Goal: Task Accomplishment & Management: Use online tool/utility

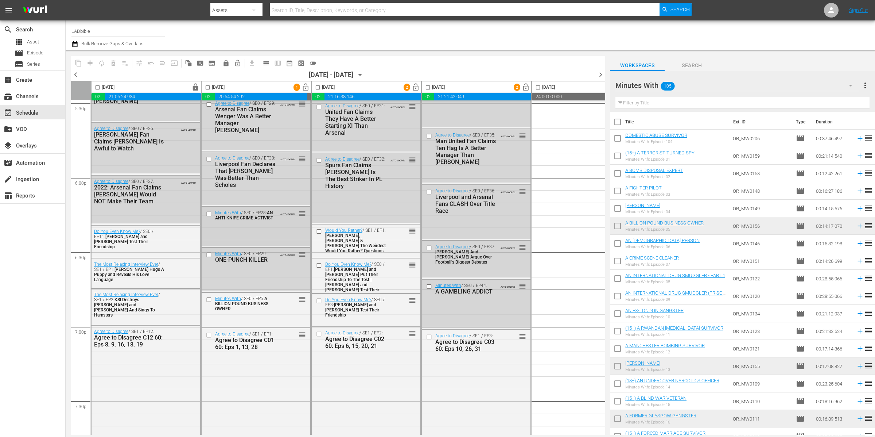
scroll to position [2772, 0]
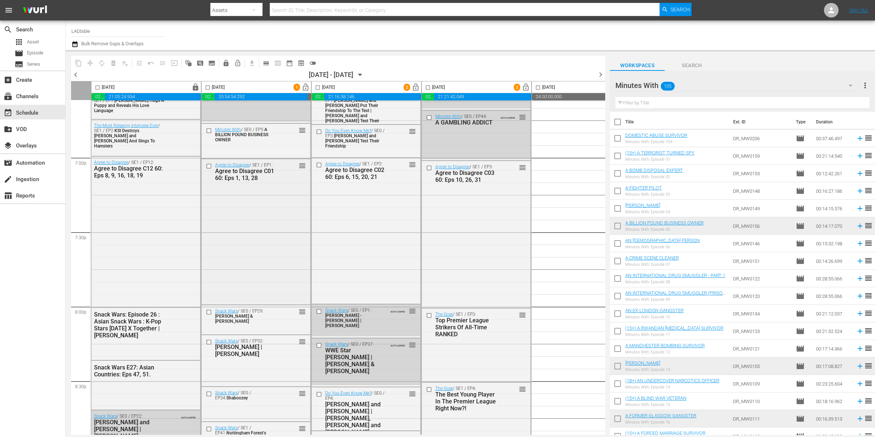
click at [259, 209] on div "Agree to Disagree / SE1 / EP1: Agree to Disagree C01 60: Eps 1, 13, 28 reorder" at bounding box center [256, 231] width 109 height 144
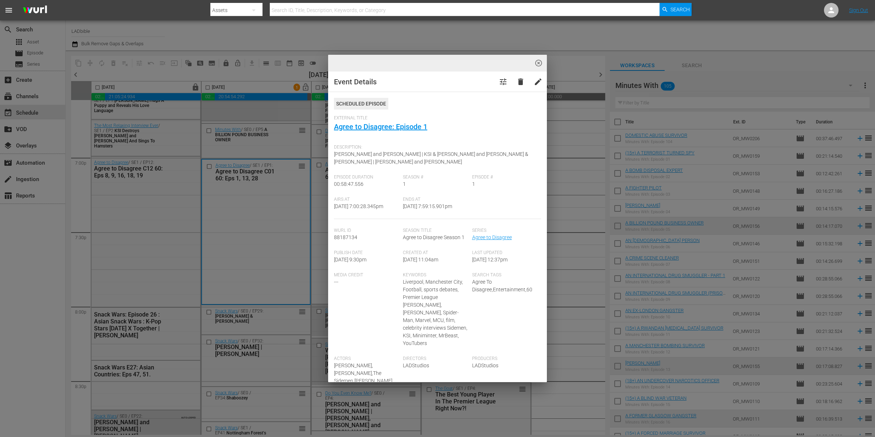
click at [259, 208] on div "highlight_off_icon Event Details tune delete edit Scheduled Episode External Ti…" at bounding box center [437, 218] width 875 height 437
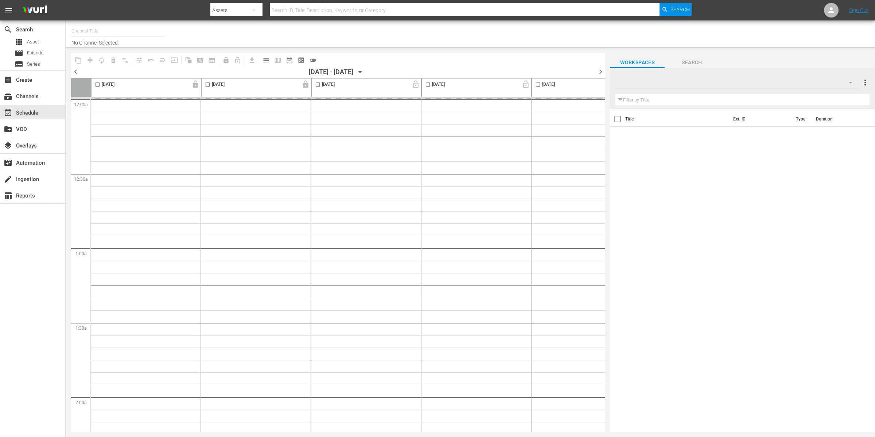
type input "LADbible (2030)"
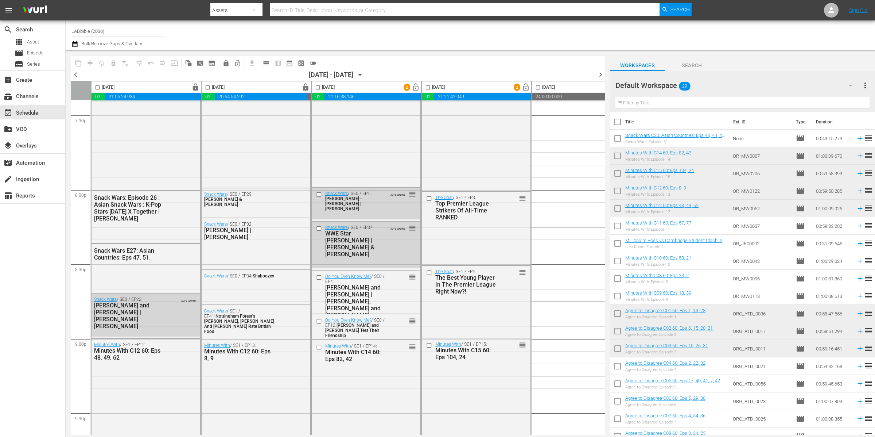
scroll to position [2668, 0]
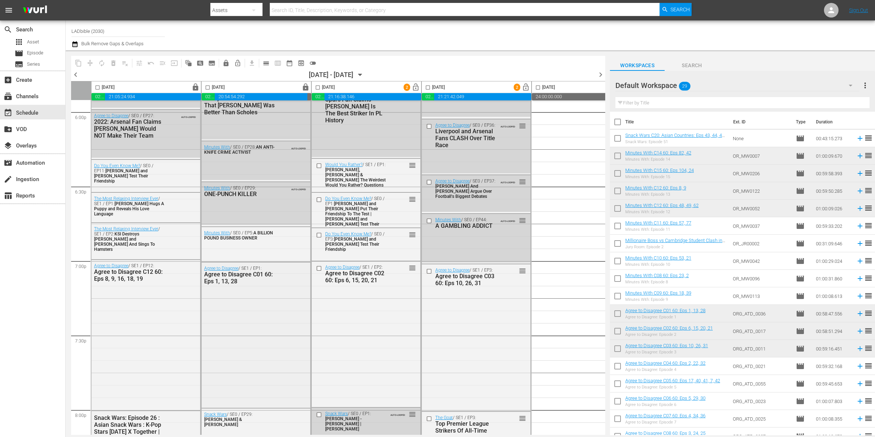
click at [285, 269] on div "Agree to Disagree / SE1 / EP1: Agree to Disagree C01 60: Eps 1, 13, 28" at bounding box center [256, 274] width 109 height 25
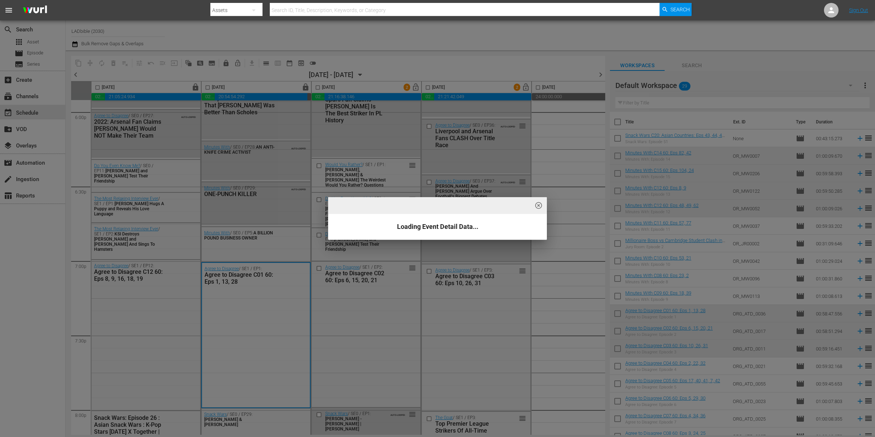
click at [297, 276] on div "highlight_off_icon Loading Event Detail Data..." at bounding box center [437, 218] width 875 height 437
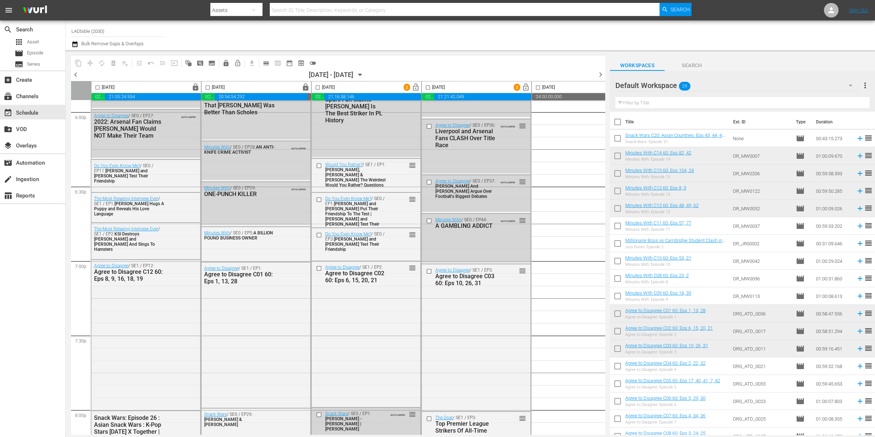
click at [297, 276] on div "highlight_off_icon Loading Event Detail Data..." at bounding box center [437, 218] width 875 height 437
click at [297, 276] on div "Agree to Disagree / SE1 / EP1: Agree to Disagree C01 60: Eps 1, 13, 28" at bounding box center [256, 274] width 109 height 25
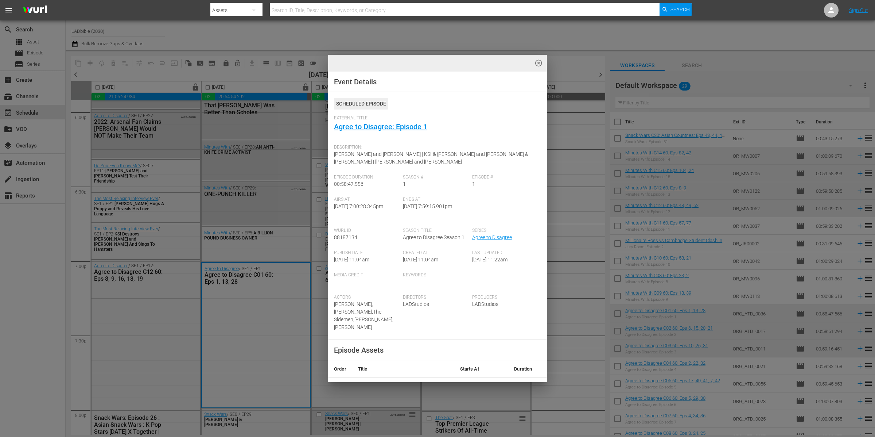
click at [320, 290] on div "highlight_off_icon Event Details Scheduled Episode External Title Agree to Disa…" at bounding box center [437, 218] width 875 height 437
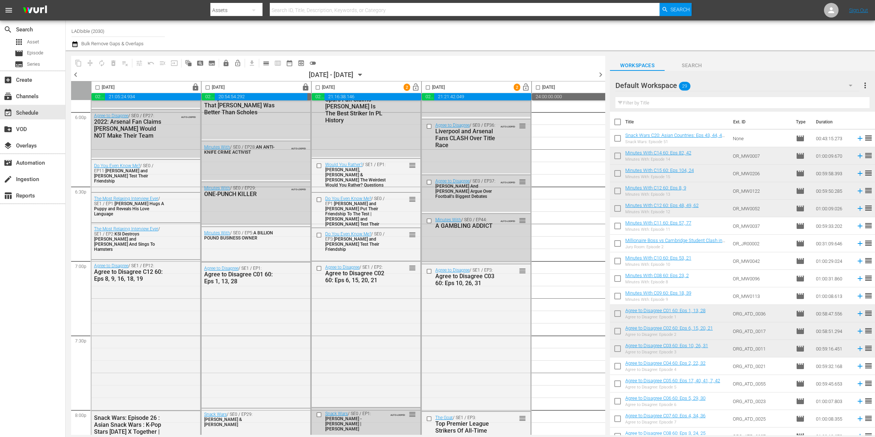
click at [320, 290] on div "Agree to Disagree / SE1 / EP2: Agree to Disagree C02 60: Eps 6, 15, 20, 21 reor…" at bounding box center [366, 333] width 109 height 144
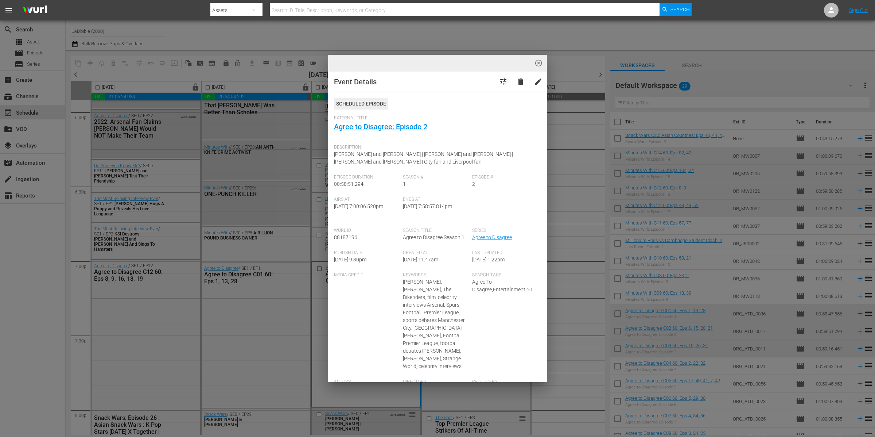
click at [320, 290] on div "highlight_off_icon Event Details tune delete edit Scheduled Episode External Ti…" at bounding box center [437, 218] width 875 height 437
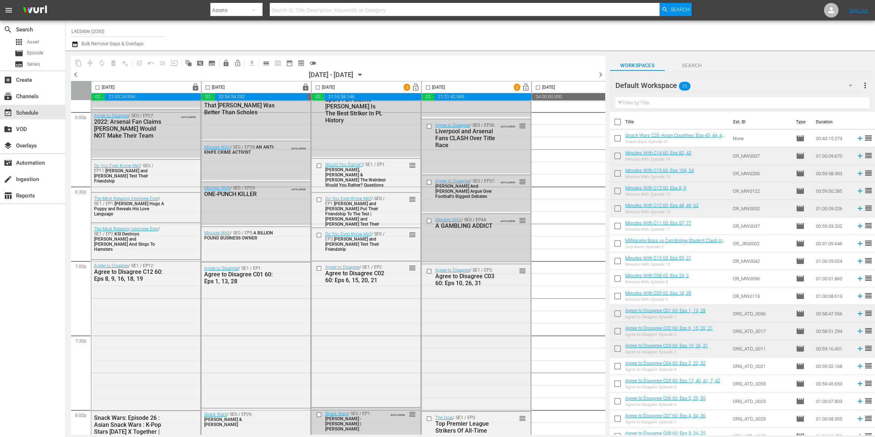
click at [459, 293] on div "Agree to Disagree / SE1 / EP3: Agree to Disagree C03 60: Eps 10, 26, 31 reorder" at bounding box center [476, 336] width 109 height 145
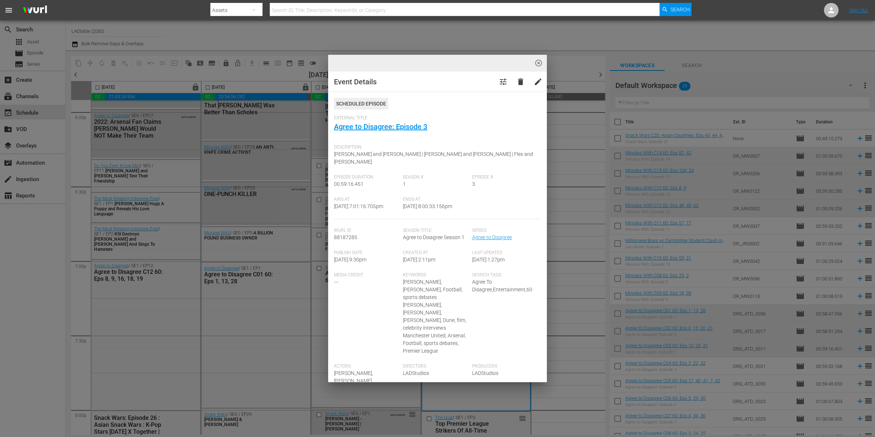
click at [282, 282] on div "highlight_off_icon Event Details tune delete edit Scheduled Episode External Ti…" at bounding box center [437, 218] width 875 height 437
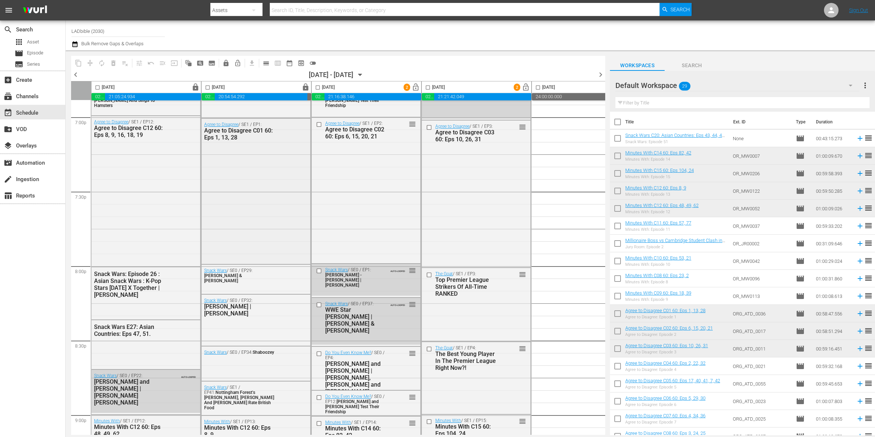
scroll to position [2958, 0]
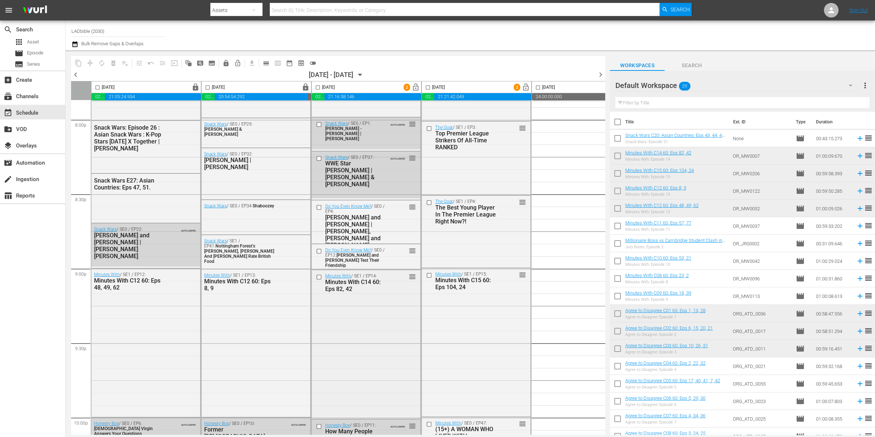
click at [368, 294] on div "Minutes With / SE1 / EP14: Minutes With C14 60: Eps 82, 42 reorder" at bounding box center [366, 343] width 109 height 147
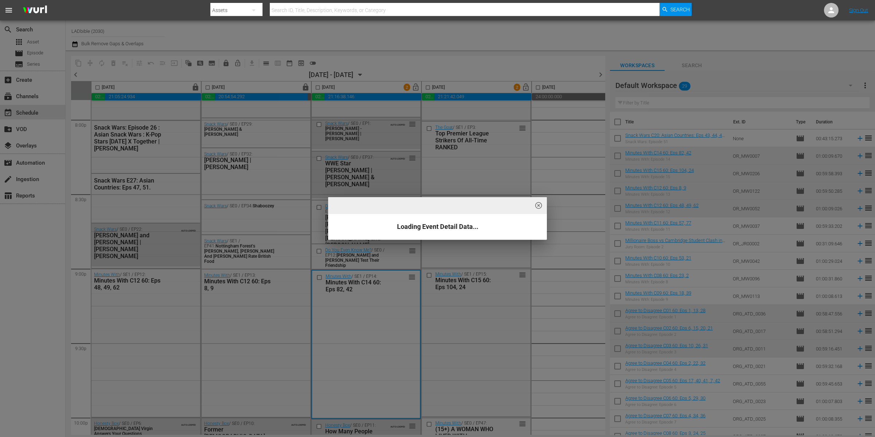
click at [368, 294] on div "highlight_off_icon Loading Event Detail Data..." at bounding box center [437, 218] width 875 height 437
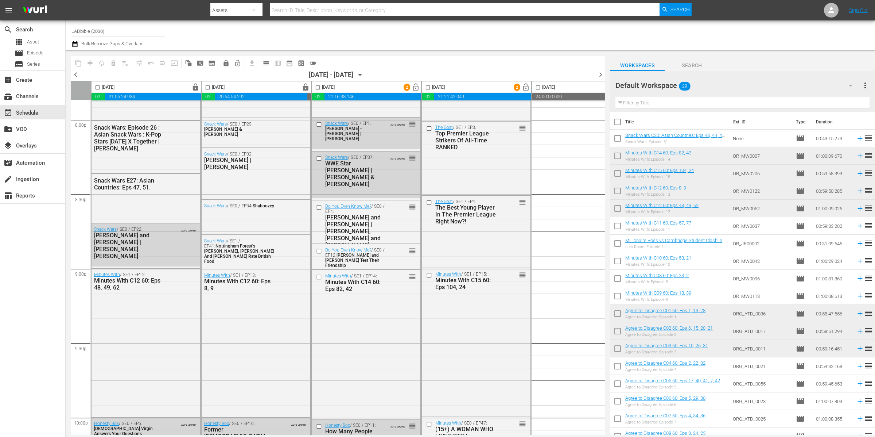
click at [368, 294] on div "highlight_off_icon Loading Event Detail Data..." at bounding box center [437, 218] width 875 height 437
click at [303, 334] on div "Minutes With / SE1 / EP13: Minutes With C12 60: Eps 8, 9" at bounding box center [256, 342] width 109 height 146
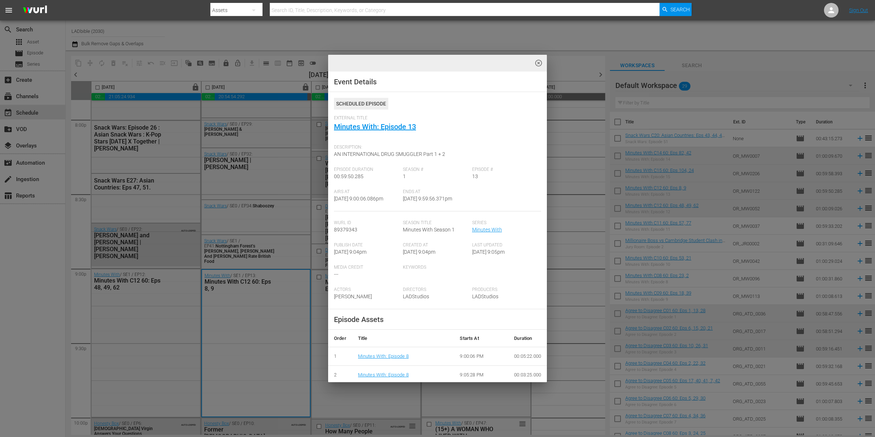
click at [297, 337] on div "highlight_off_icon Event Details Scheduled Episode External Title Minutes With:…" at bounding box center [437, 218] width 875 height 437
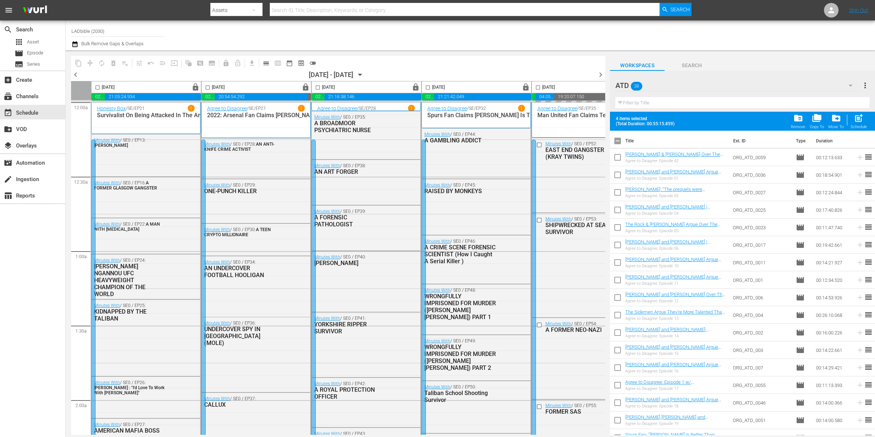
click at [620, 139] on input "checkbox" at bounding box center [617, 142] width 15 height 15
checkbox input "true"
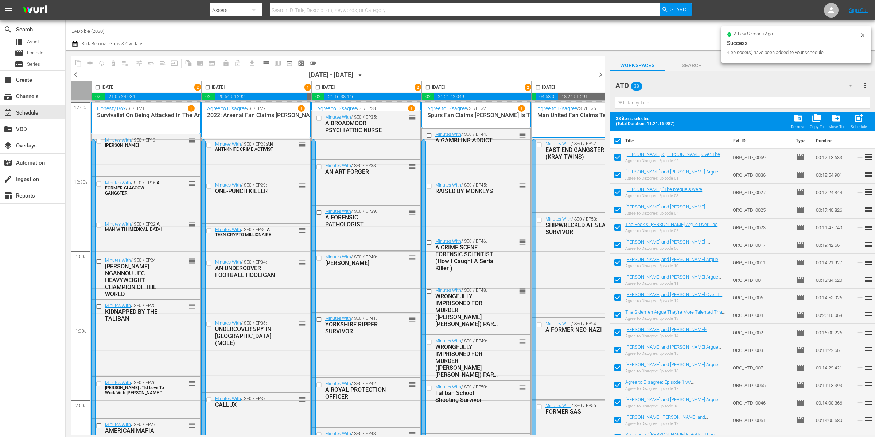
checkbox input "true"
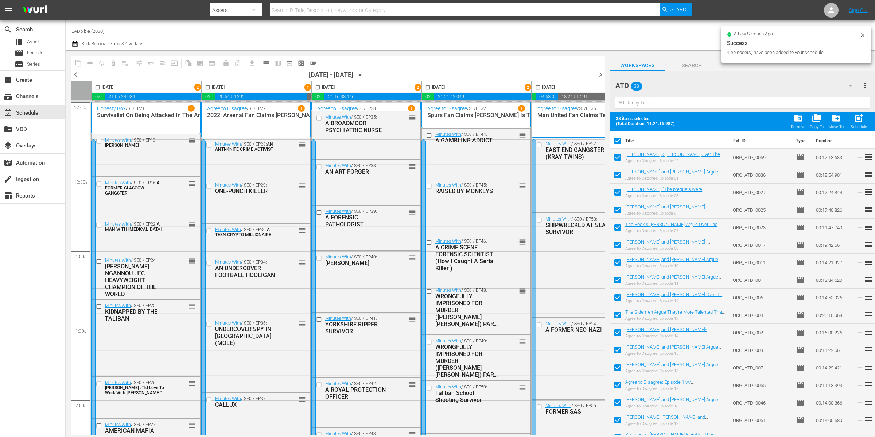
checkbox input "true"
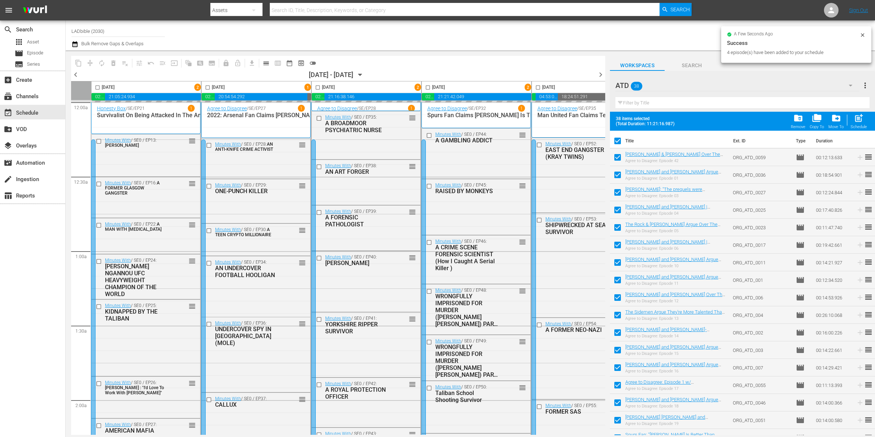
checkbox input "true"
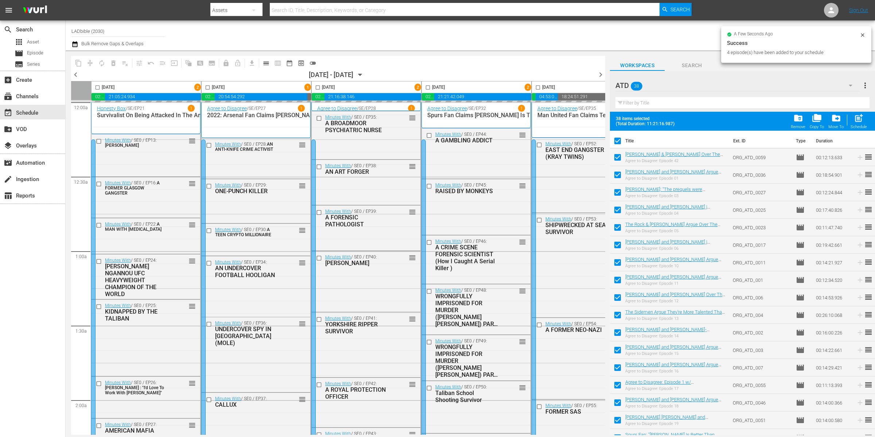
checkbox input "true"
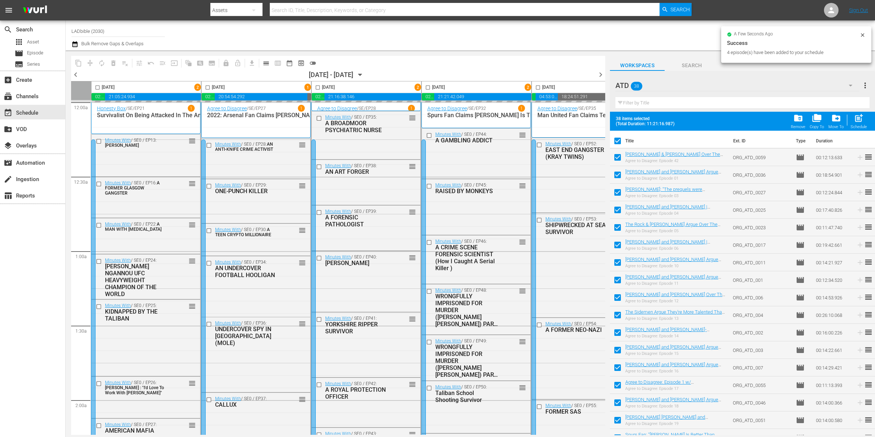
checkbox input "true"
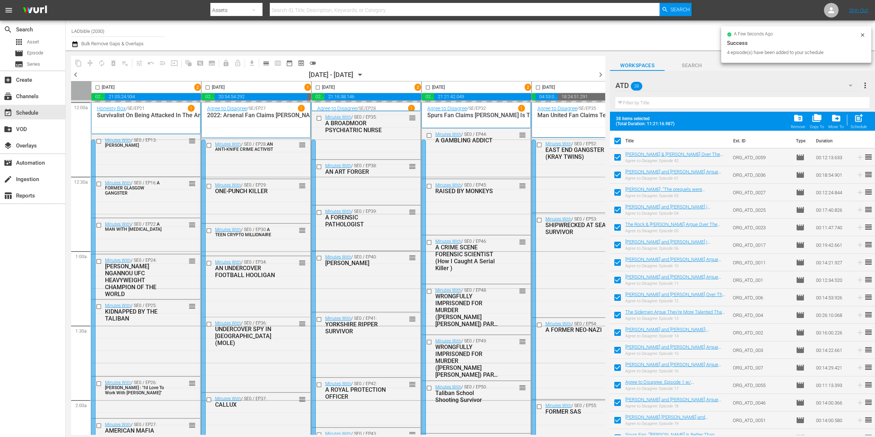
checkbox input "true"
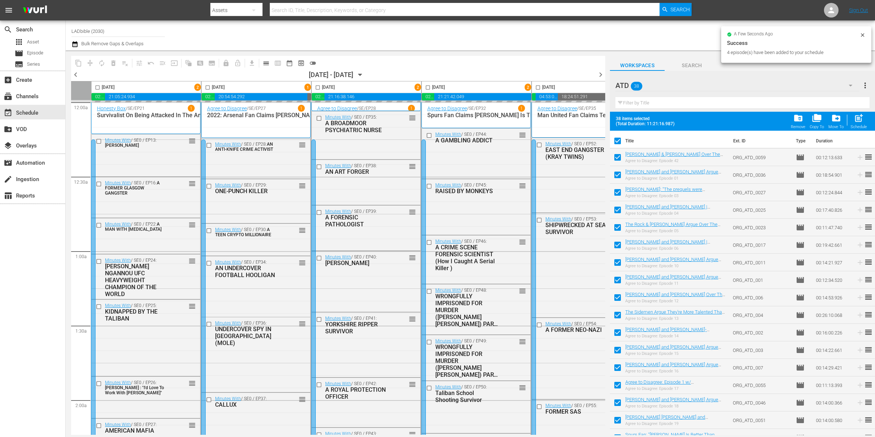
checkbox input "true"
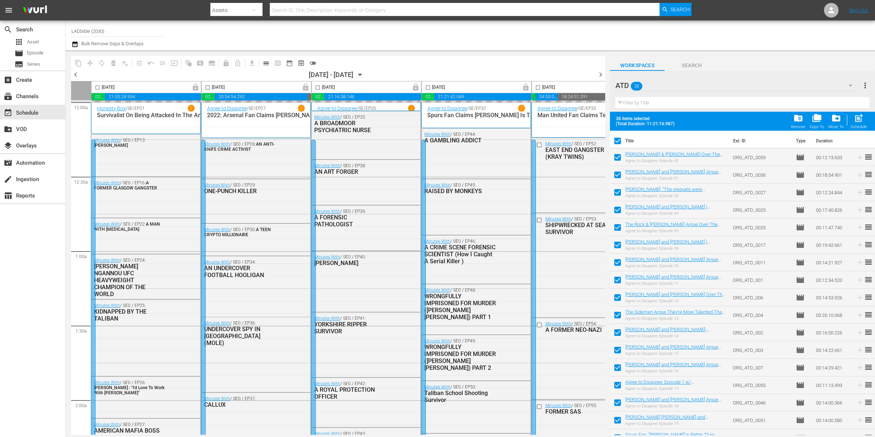
scroll to position [665, 58]
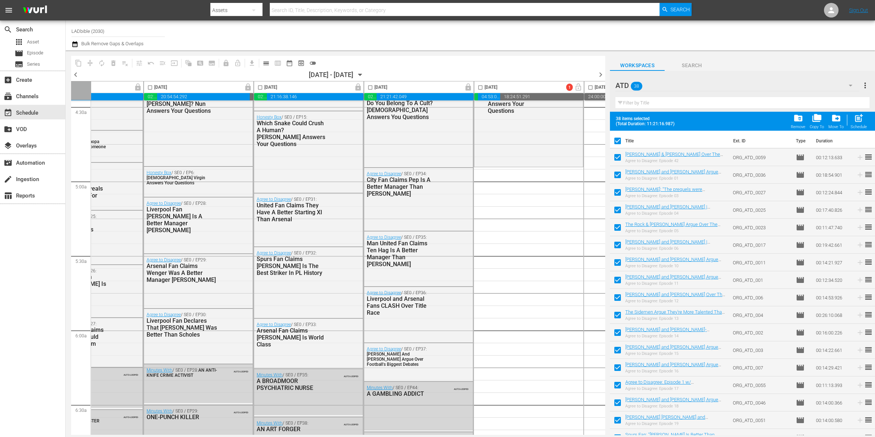
click at [620, 139] on input "checkbox" at bounding box center [617, 142] width 15 height 15
checkbox input "false"
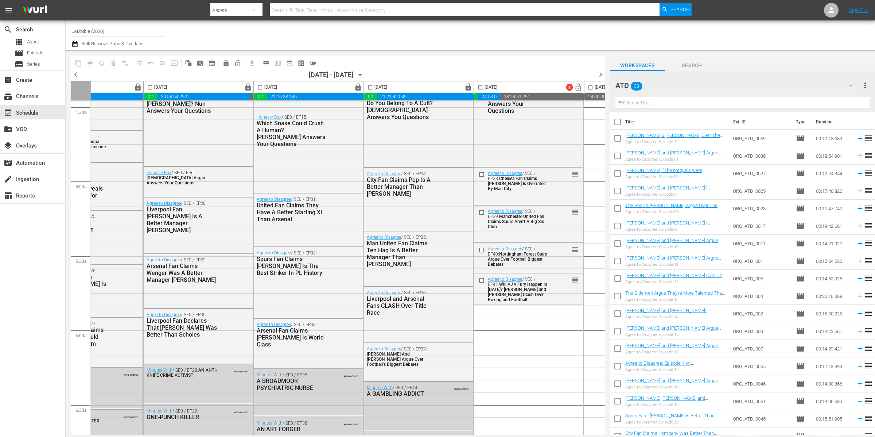
checkbox input "false"
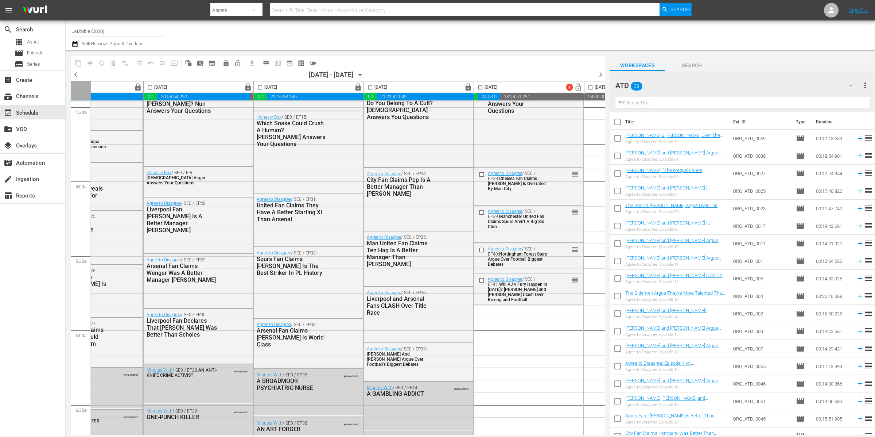
checkbox input "false"
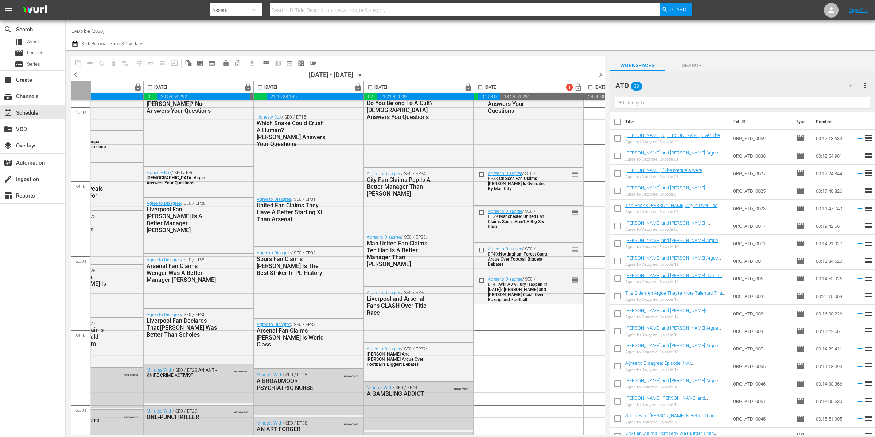
checkbox input "false"
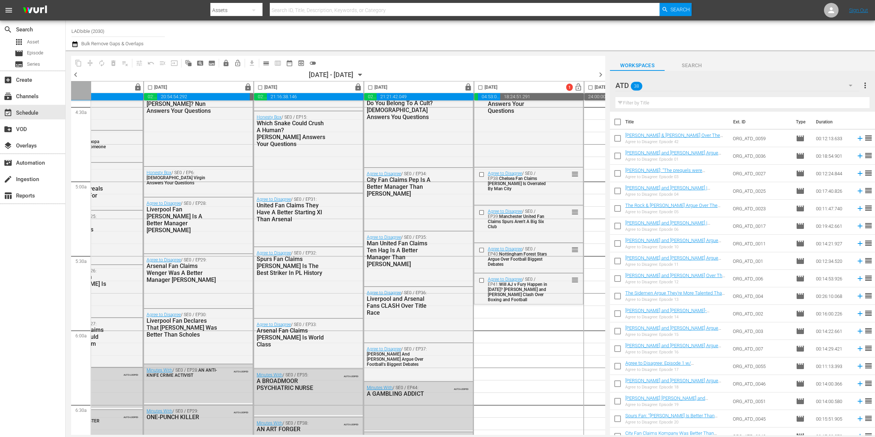
checkbox input "false"
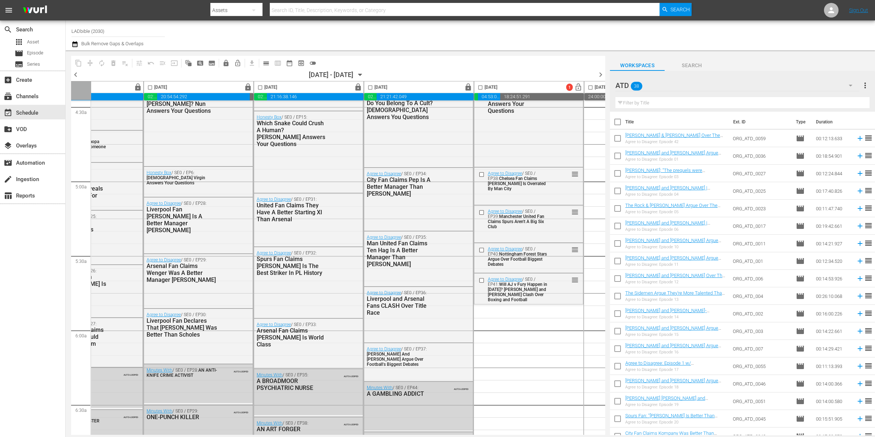
checkbox input "false"
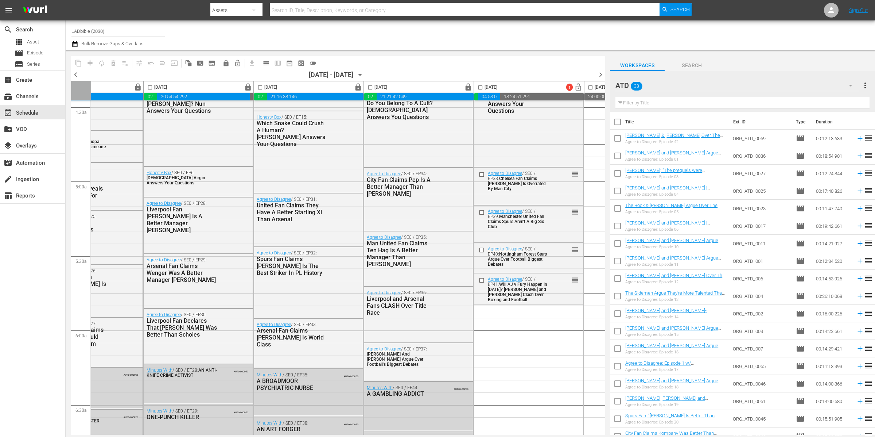
checkbox input "false"
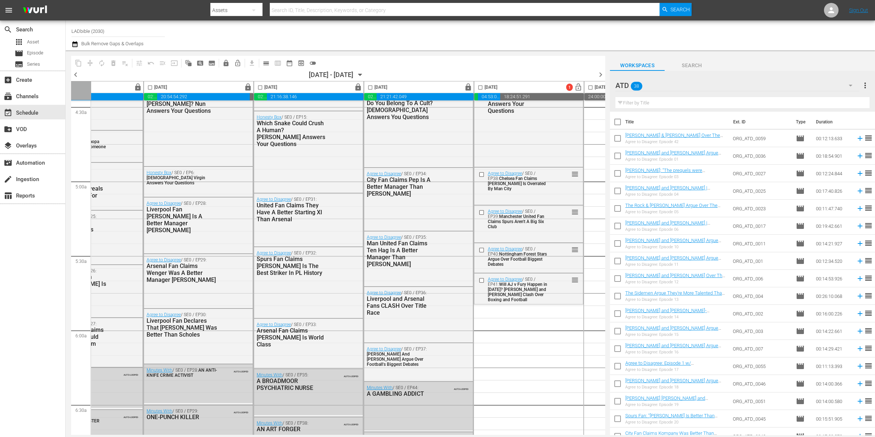
checkbox input "false"
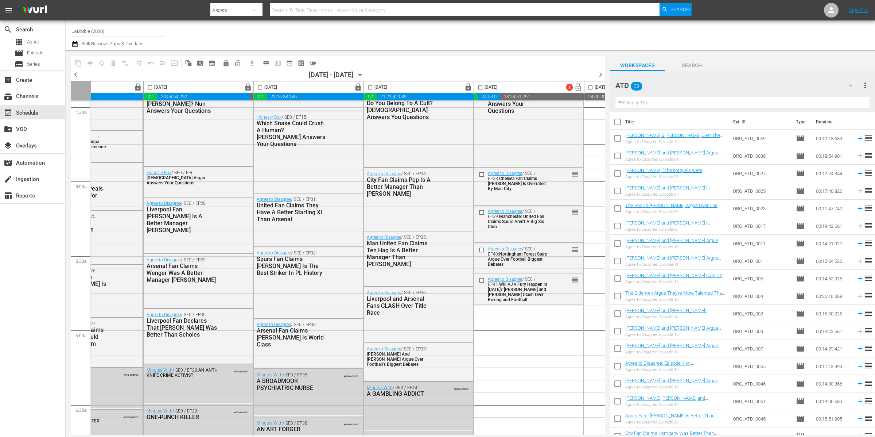
checkbox input "false"
click at [618, 157] on input "checkbox" at bounding box center [617, 157] width 15 height 15
checkbox input "true"
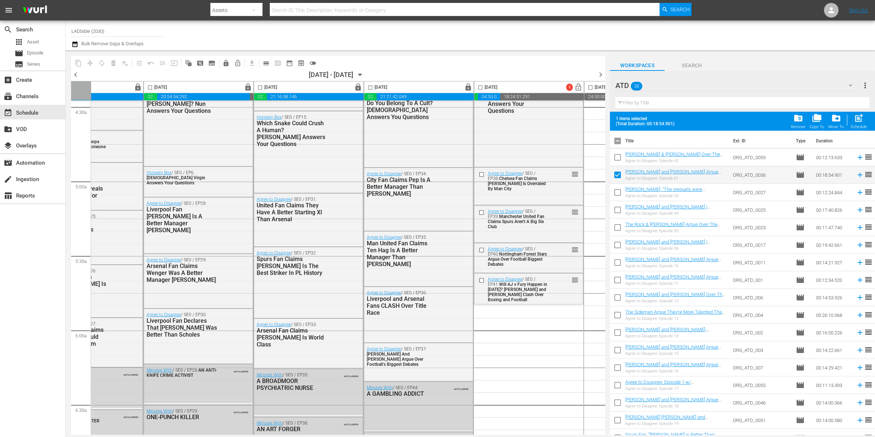
click at [617, 158] on input "checkbox" at bounding box center [617, 158] width 15 height 15
checkbox input "true"
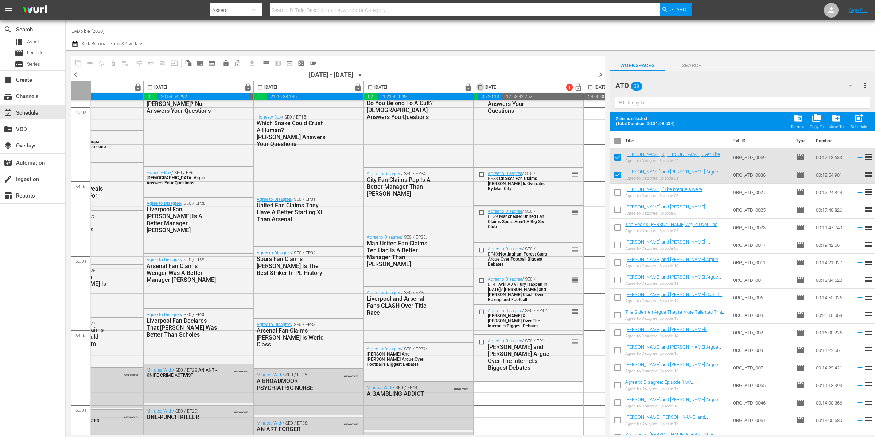
click at [482, 88] on input "checkbox" at bounding box center [480, 89] width 8 height 8
checkbox input "true"
click at [102, 62] on span "autorenew_outlined" at bounding box center [101, 62] width 7 height 7
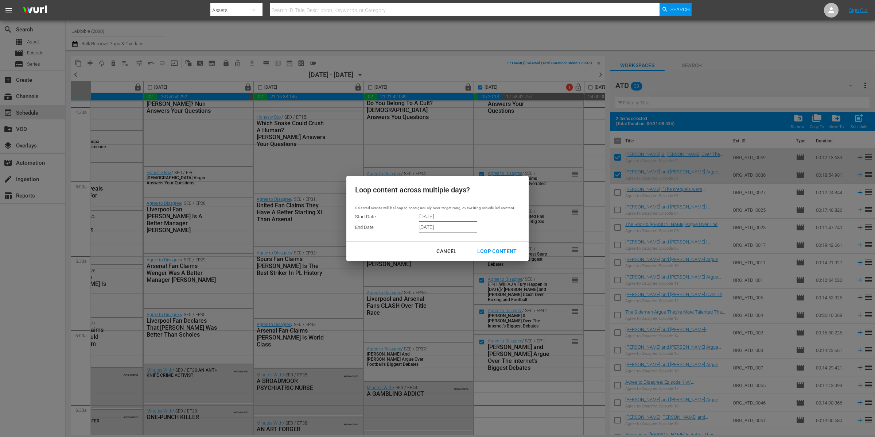
click at [437, 214] on input "9/12/2025" at bounding box center [448, 216] width 58 height 11
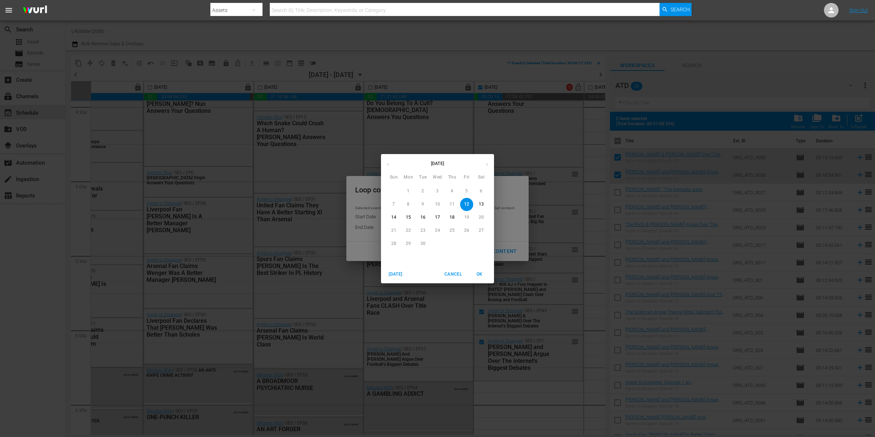
click at [423, 217] on p "16" at bounding box center [422, 217] width 5 height 6
type input "9/16/2025"
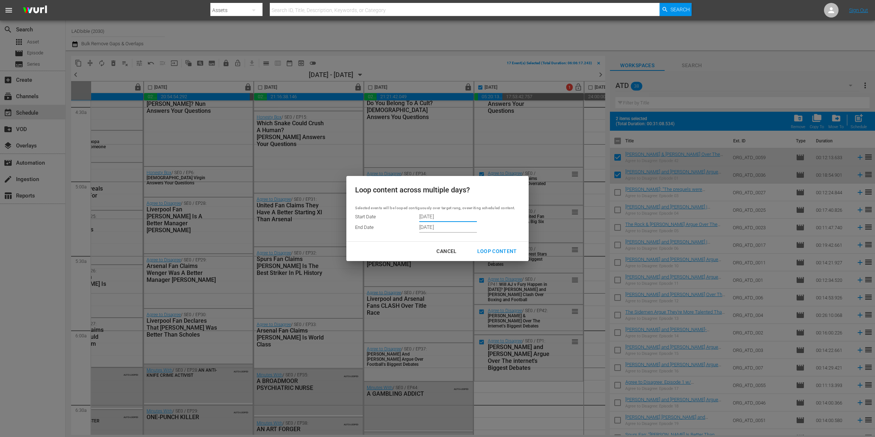
click at [432, 225] on input "9/18/2025" at bounding box center [448, 227] width 58 height 11
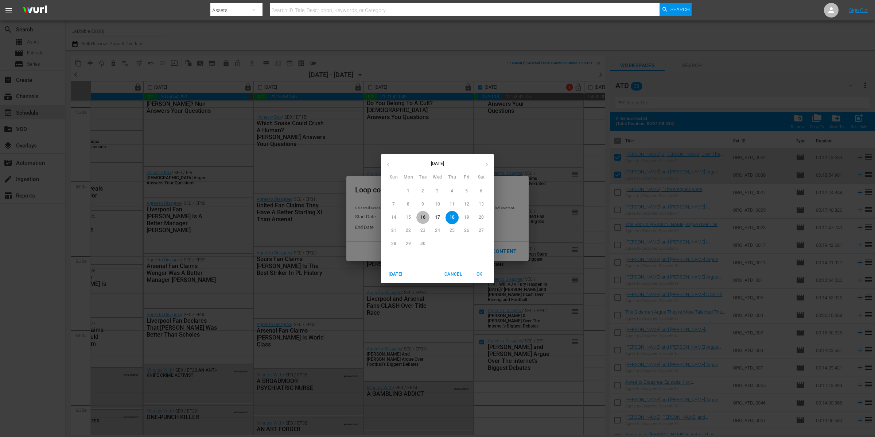
click at [426, 218] on span "16" at bounding box center [422, 217] width 13 height 6
type input "9/16/2025"
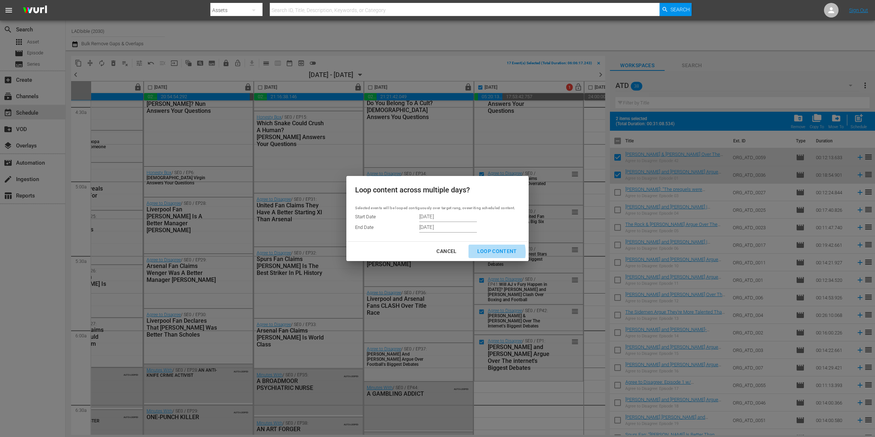
click at [492, 252] on div "Loop Content" at bounding box center [497, 251] width 51 height 9
type input "9/12/2025"
type input "9/18/2025"
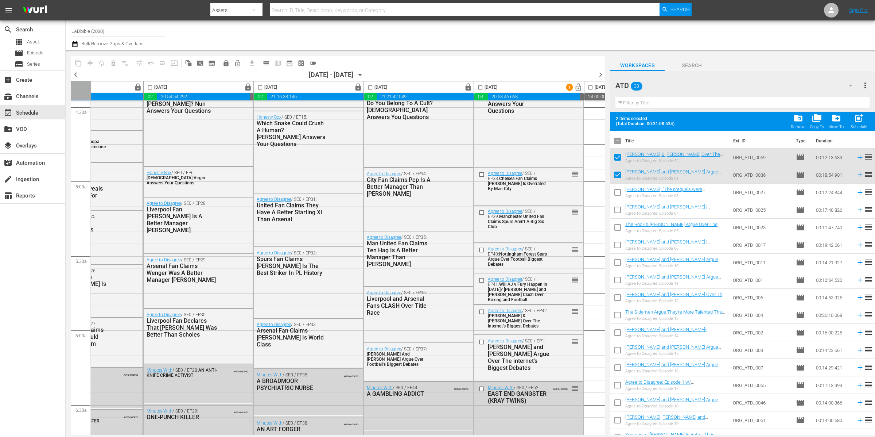
checkbox input "false"
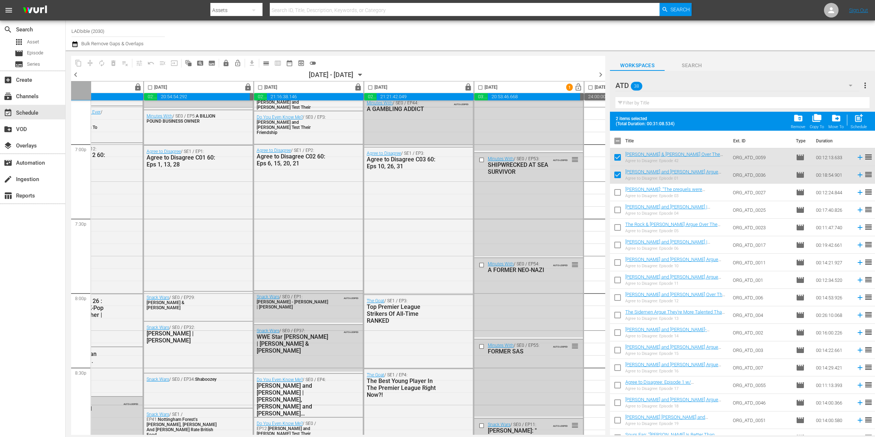
scroll to position [2779, 58]
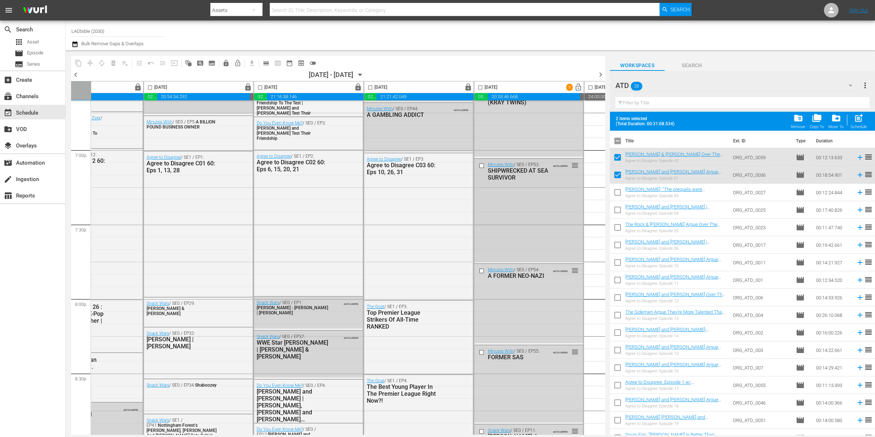
click at [546, 177] on div "SHIPWRECKED AT SEA SURVIVOR" at bounding box center [519, 174] width 62 height 14
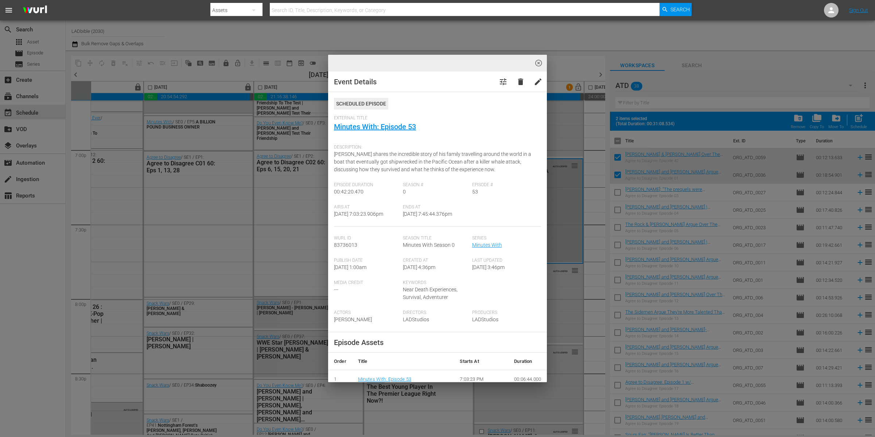
click at [520, 284] on div "Media Credit --- Keywords Near Death Experiences, Survival, Adventurer" at bounding box center [437, 295] width 207 height 30
drag, startPoint x: 552, startPoint y: 178, endPoint x: 548, endPoint y: 196, distance: 18.7
click at [552, 178] on div "highlight_off_icon Event Details tune delete edit Scheduled Episode External Ti…" at bounding box center [437, 218] width 875 height 437
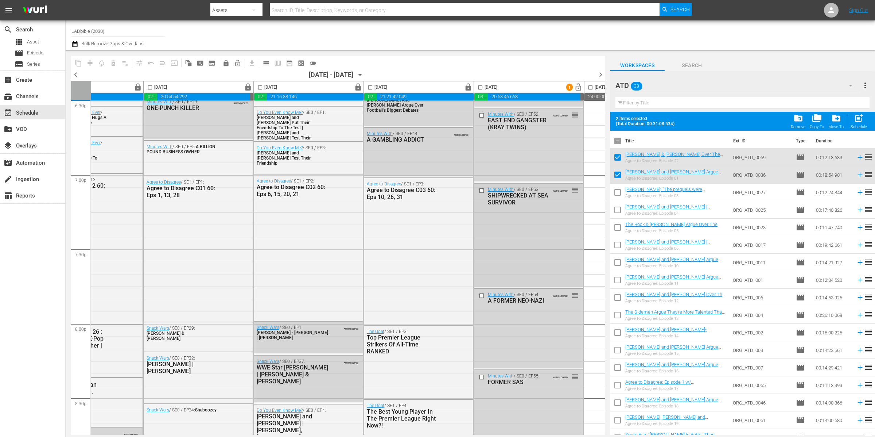
scroll to position [2743, 58]
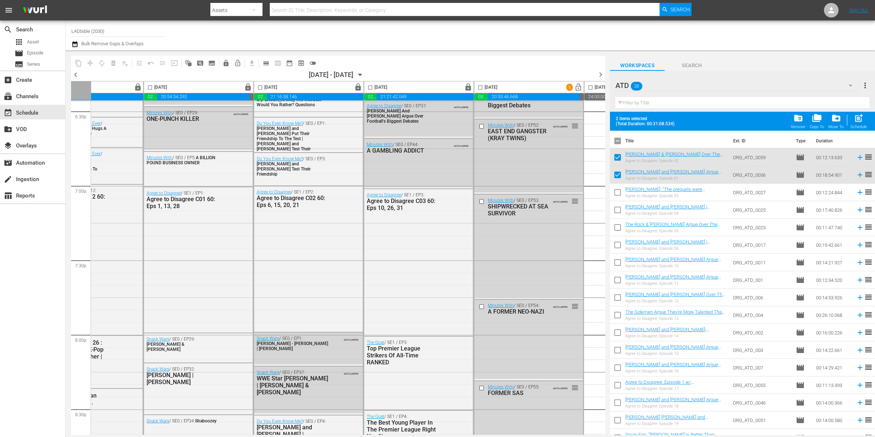
click at [544, 187] on div "Minutes With / SE0 / EP52: EAST END GANGSTER (KRAY TWINS) AUTO-LOOPED reorder" at bounding box center [528, 155] width 109 height 73
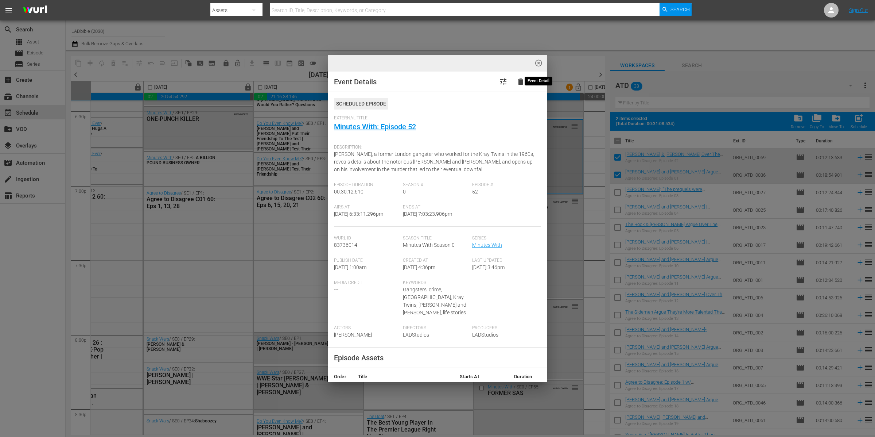
click at [541, 66] on span "highlight_off_icon" at bounding box center [539, 63] width 8 height 8
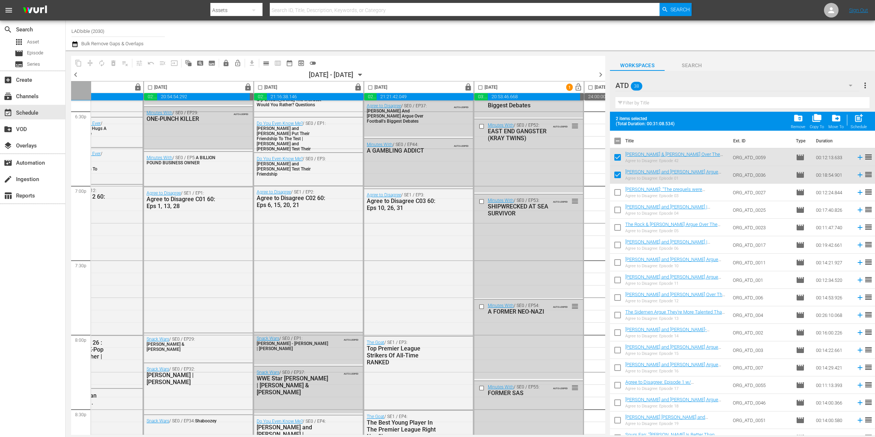
click at [540, 64] on div "highlight_off_icon Loading Event Detail Data..." at bounding box center [437, 218] width 875 height 437
click at [698, 86] on div "ATD 38" at bounding box center [738, 85] width 244 height 20
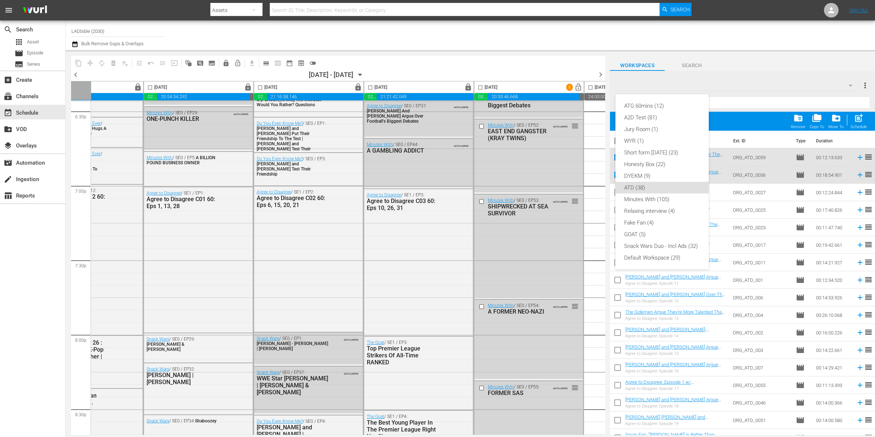
drag, startPoint x: 691, startPoint y: 84, endPoint x: 689, endPoint y: 87, distance: 4.1
click at [691, 84] on div "ATG 60mins (12) A2D Test (81) Jury Room (1) WYR (1) Short form Aug 25 (23) Hone…" at bounding box center [437, 218] width 875 height 437
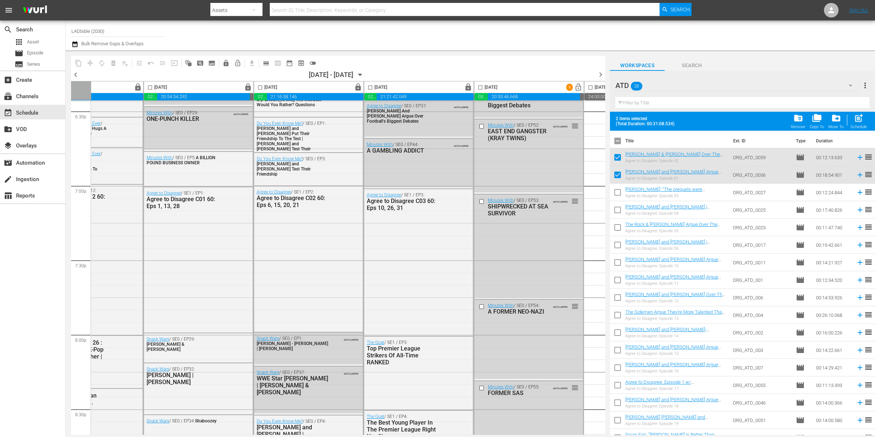
click at [617, 141] on input "checkbox" at bounding box center [617, 142] width 15 height 15
checkbox input "true"
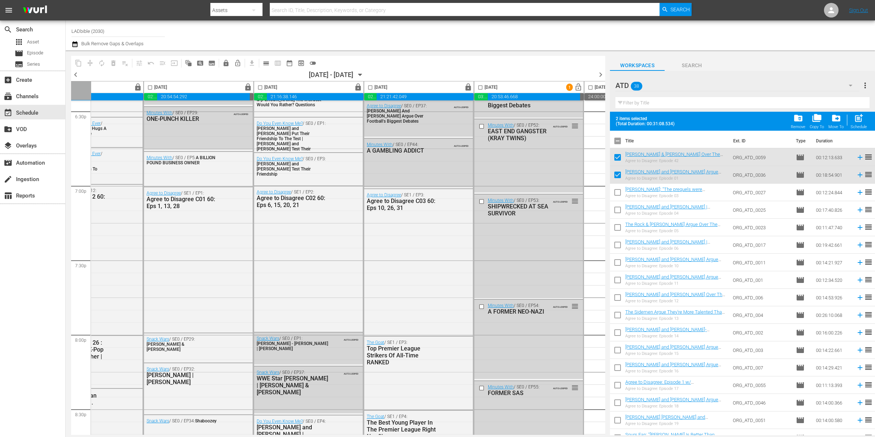
checkbox input "true"
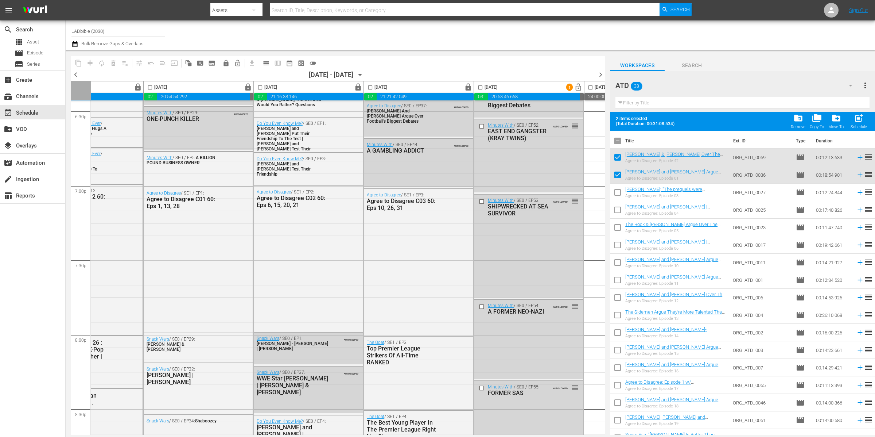
checkbox input "true"
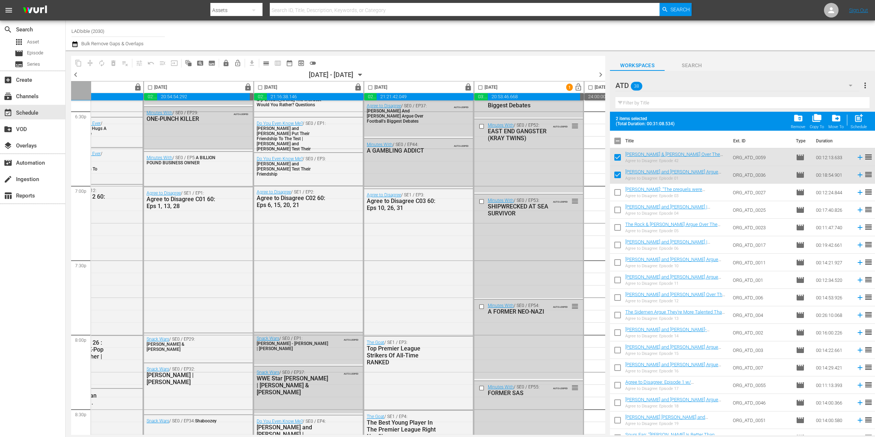
checkbox input "true"
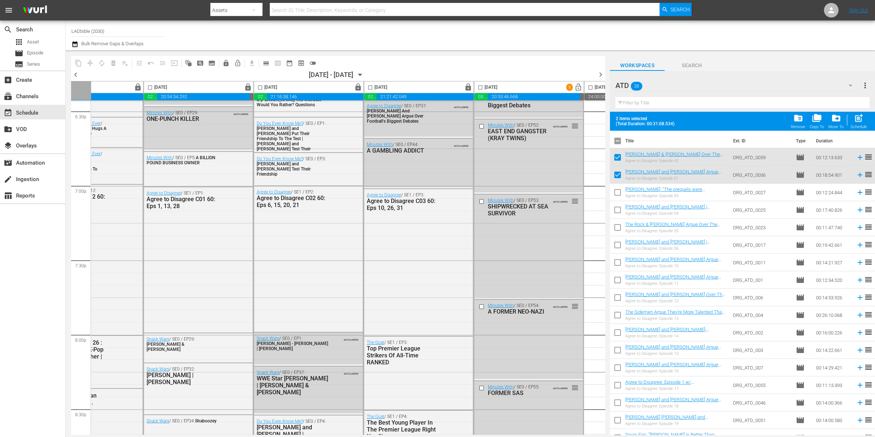
checkbox input "true"
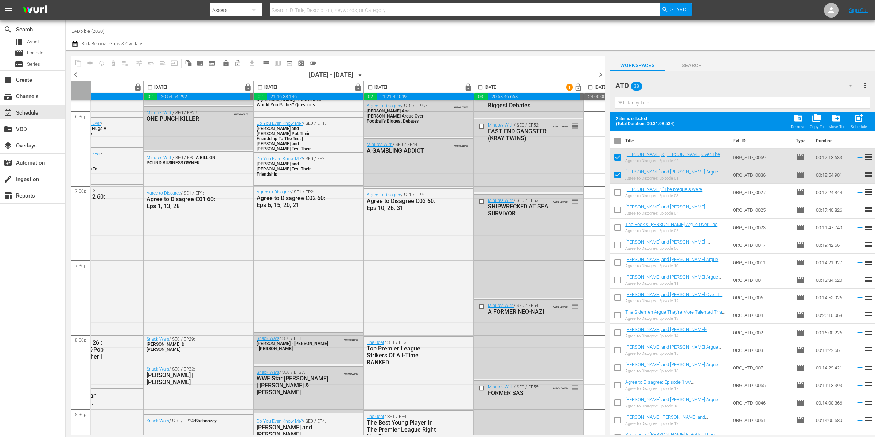
checkbox input "true"
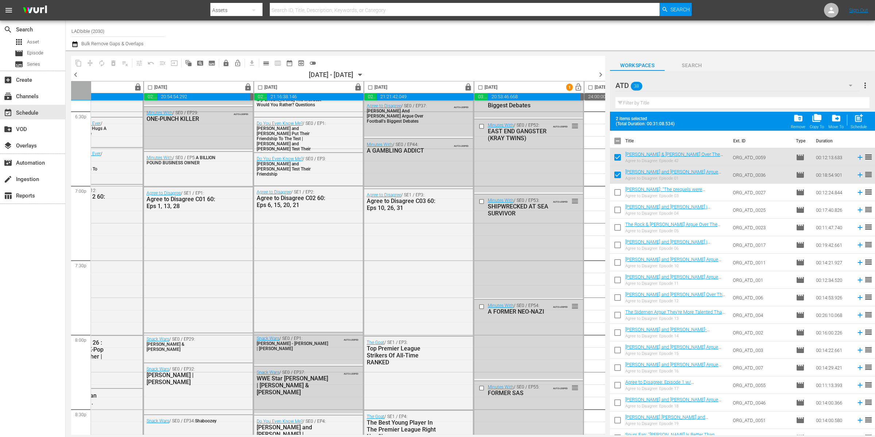
checkbox input "true"
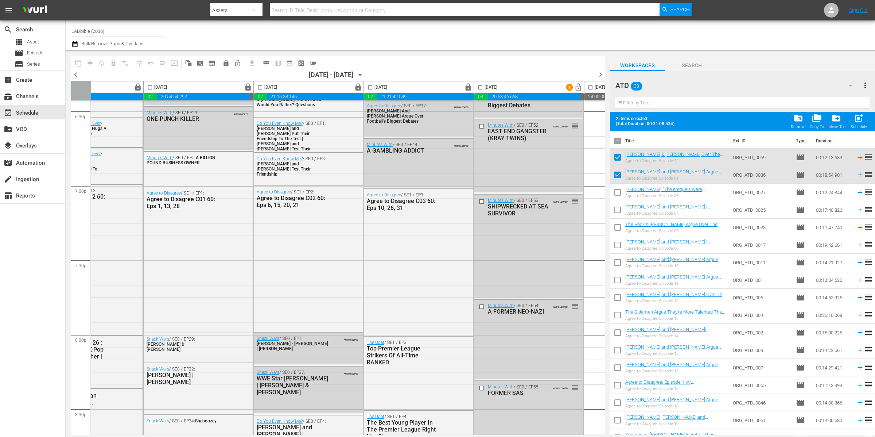
checkbox input "true"
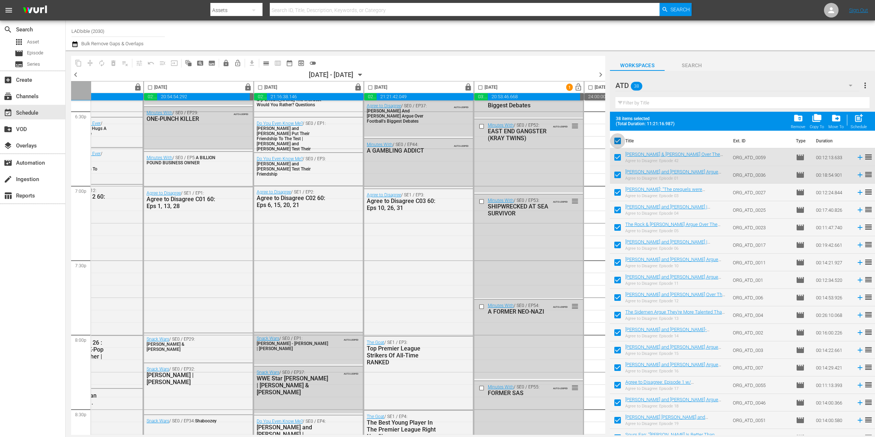
click at [617, 141] on input "checkbox" at bounding box center [617, 142] width 15 height 15
checkbox input "false"
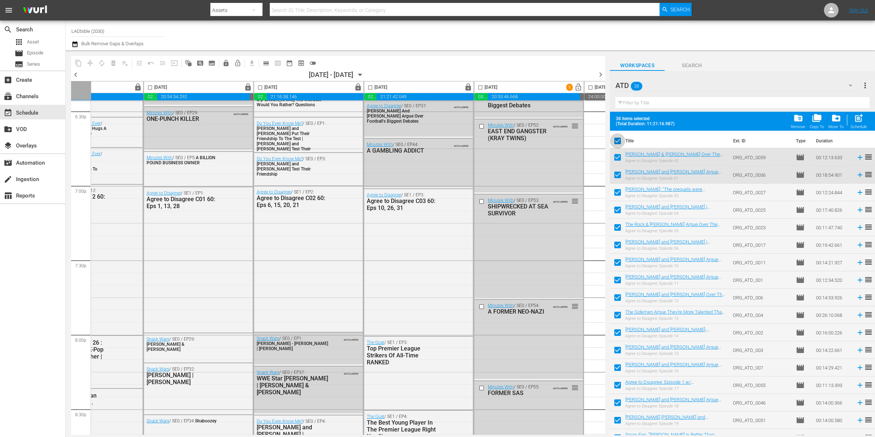
checkbox input "false"
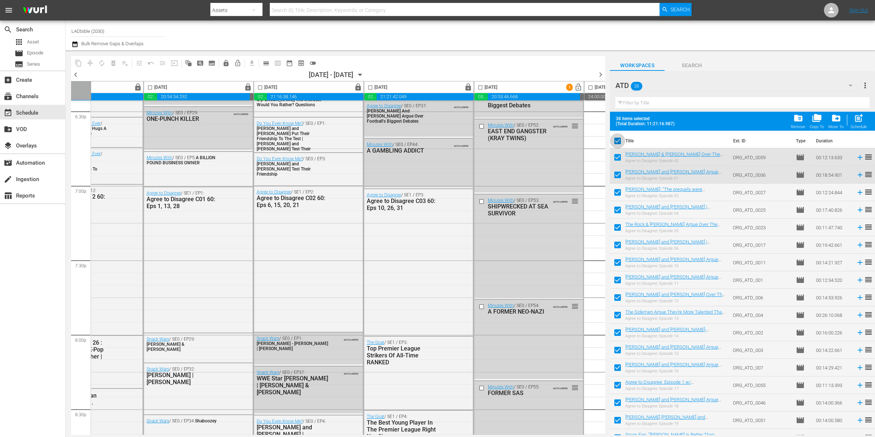
checkbox input "false"
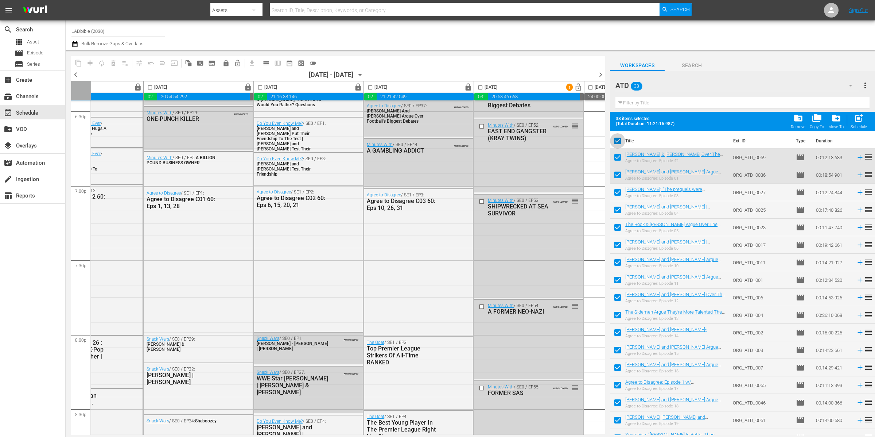
checkbox input "false"
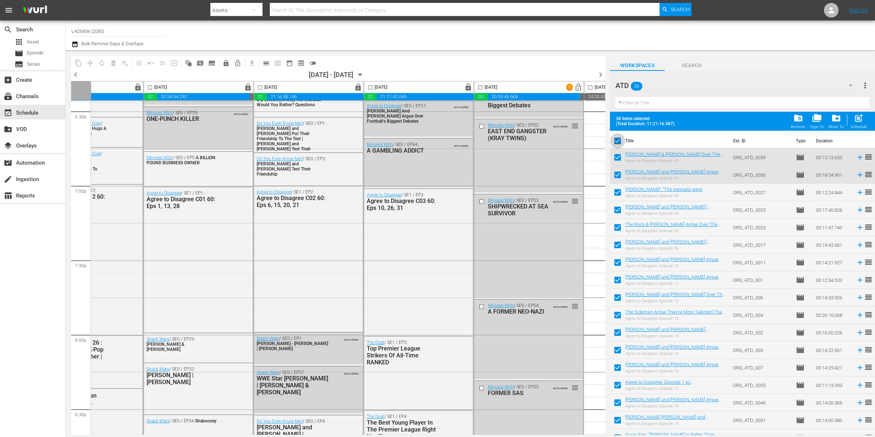
checkbox input "false"
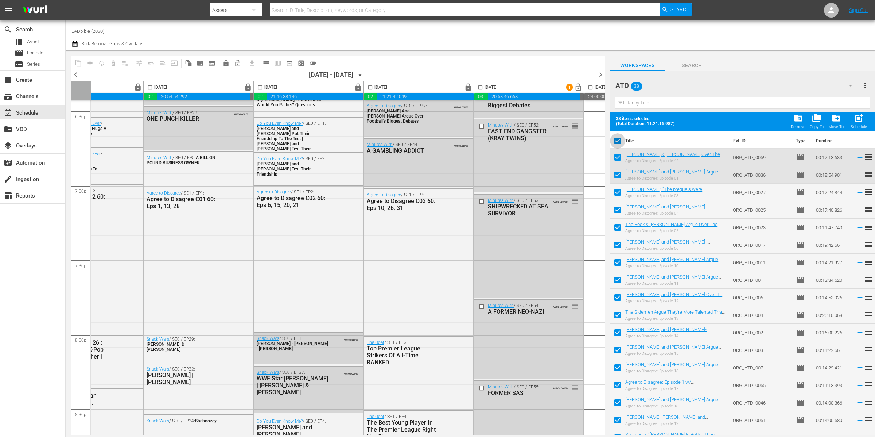
checkbox input "false"
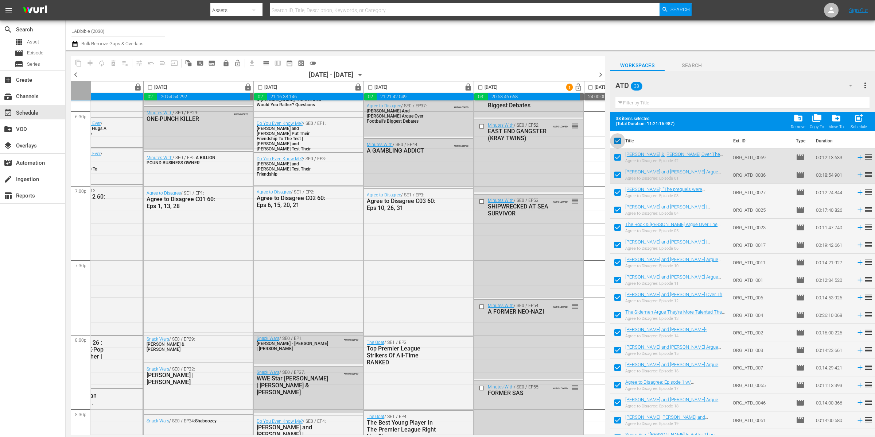
checkbox input "false"
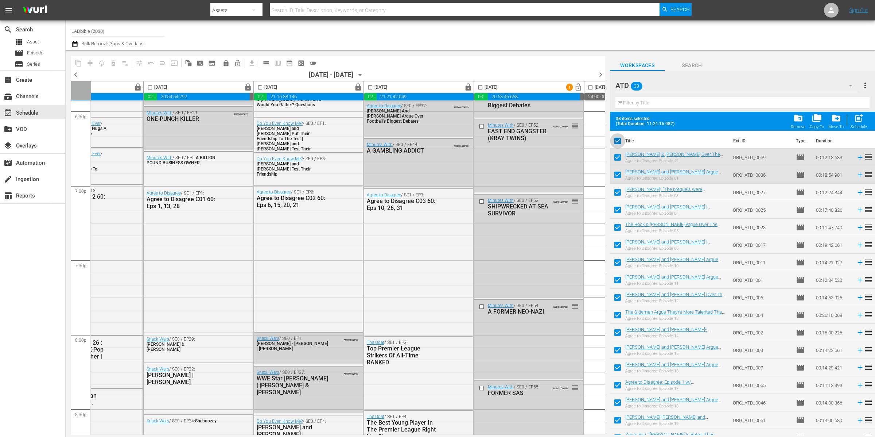
checkbox input "false"
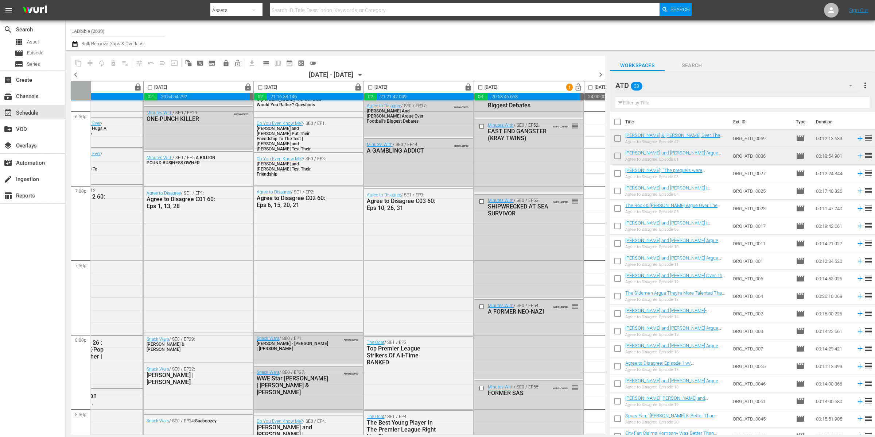
click at [701, 84] on div "ATD 38" at bounding box center [738, 85] width 244 height 20
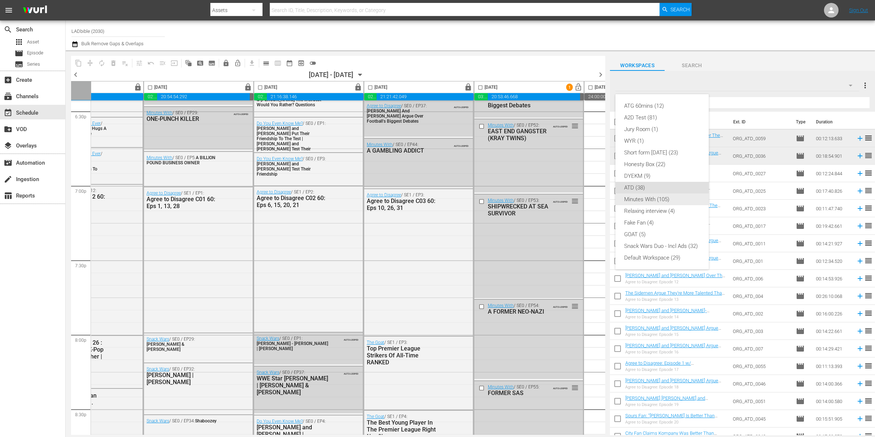
click at [690, 198] on div "Minutes With (105)" at bounding box center [662, 199] width 76 height 12
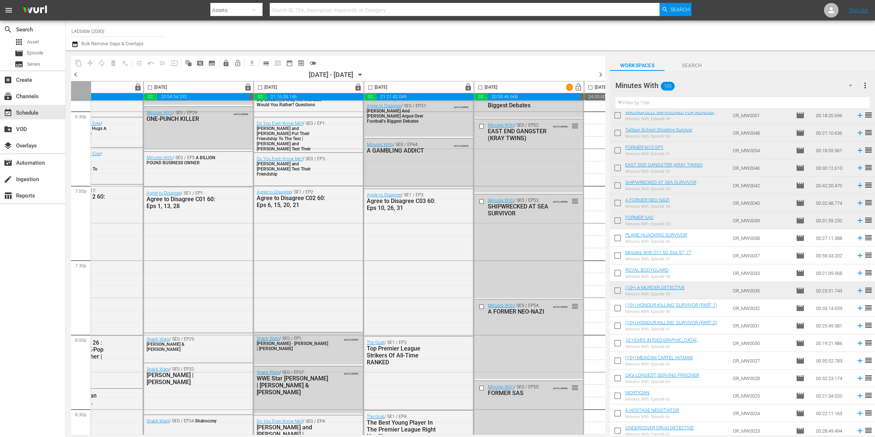
scroll to position [907, 0]
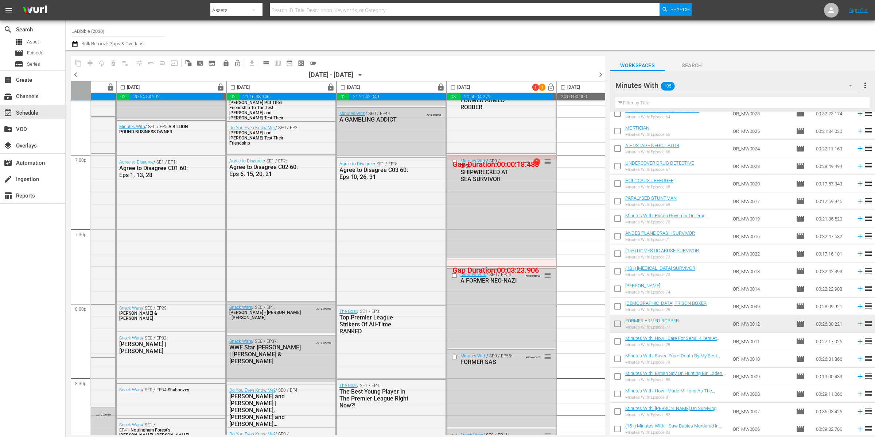
scroll to position [2769, 85]
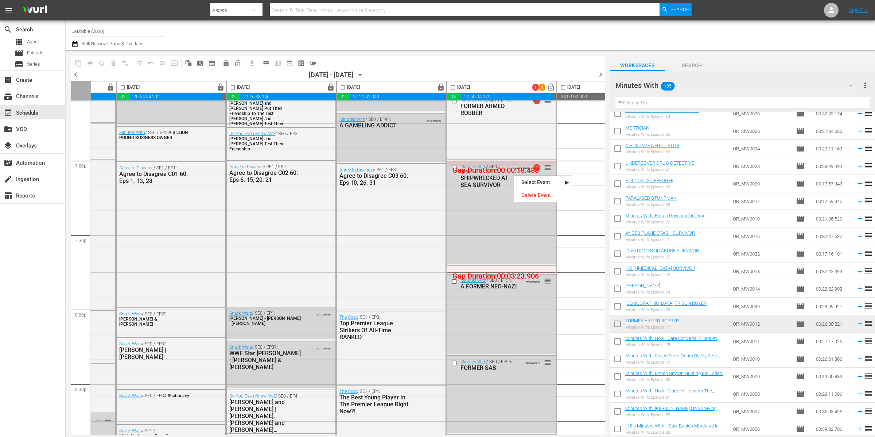
click at [539, 194] on div "Delete Event" at bounding box center [543, 195] width 58 height 10
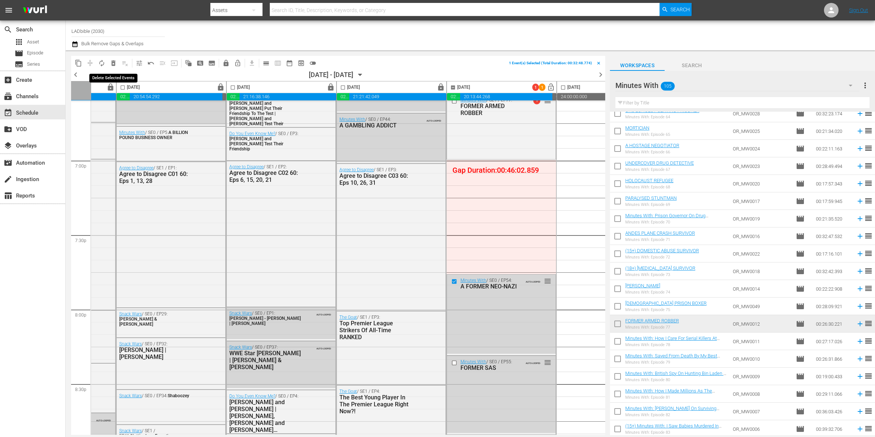
click at [113, 64] on span "delete_forever_outlined" at bounding box center [113, 62] width 7 height 7
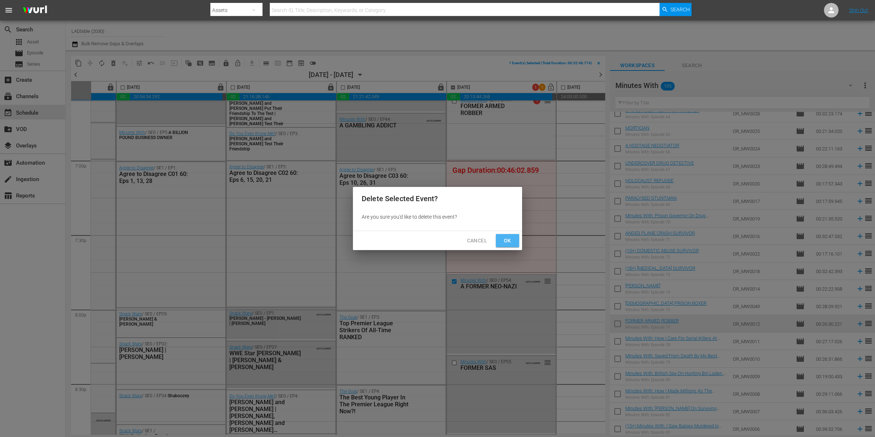
click at [509, 237] on span "Ok" at bounding box center [508, 240] width 12 height 9
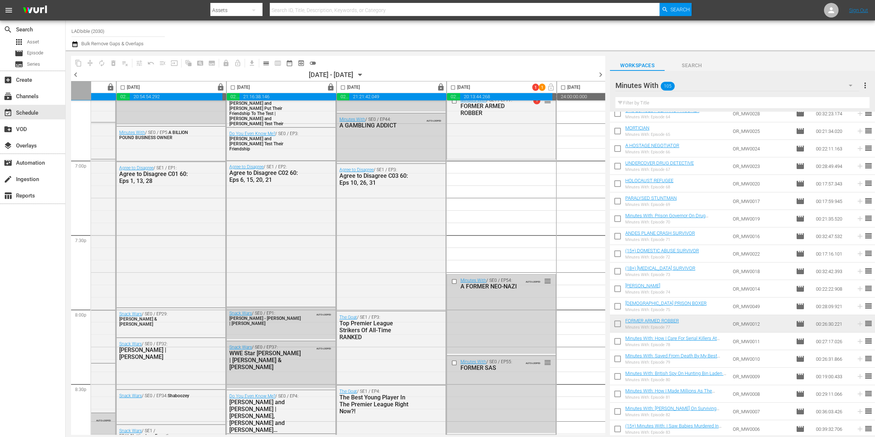
click at [710, 86] on div "Minutes With 105" at bounding box center [738, 85] width 244 height 20
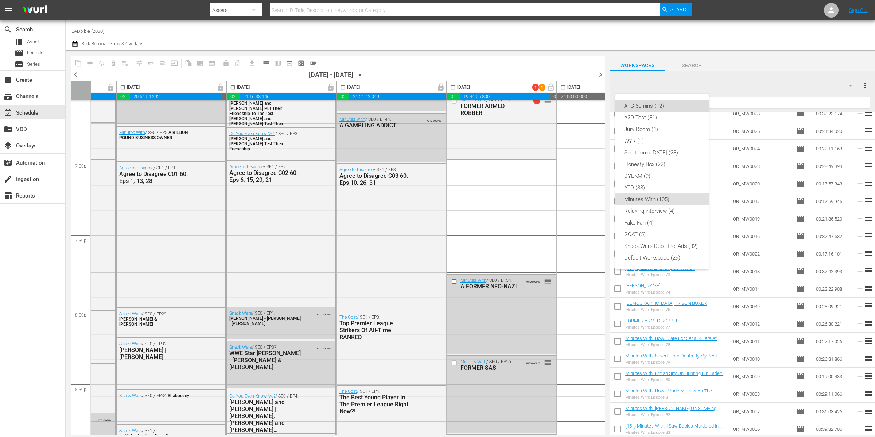
click at [671, 104] on div "ATG 60mins (12)" at bounding box center [662, 106] width 76 height 12
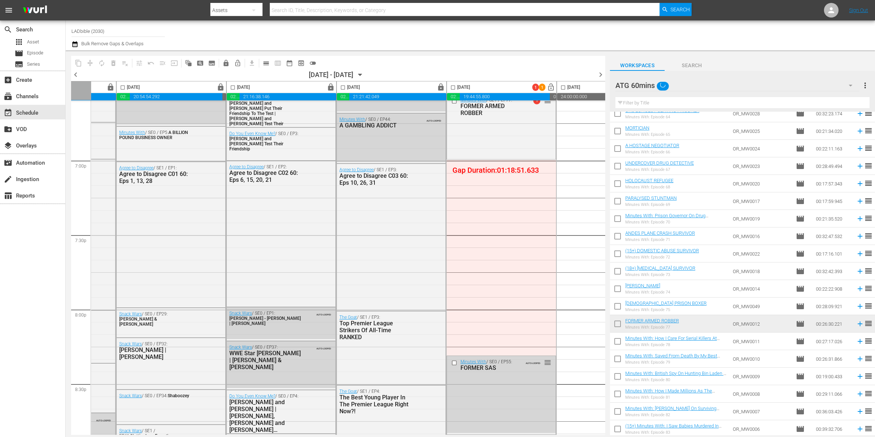
scroll to position [0, 0]
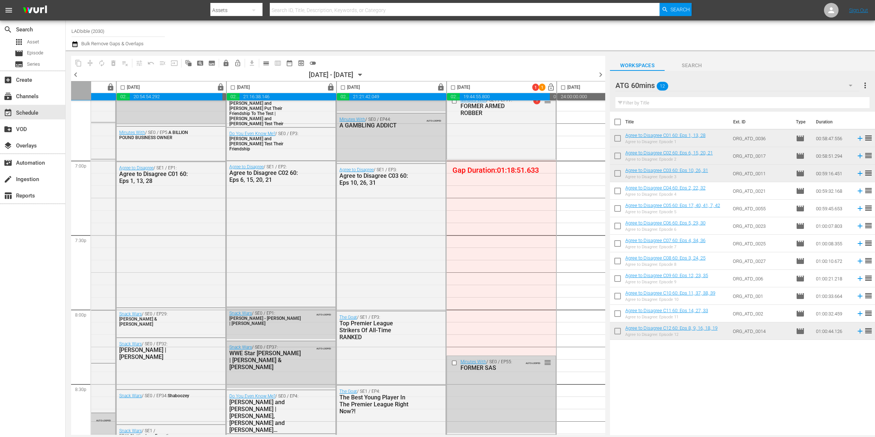
click at [674, 196] on div "Agree to Disagree: Episode 4" at bounding box center [665, 194] width 80 height 5
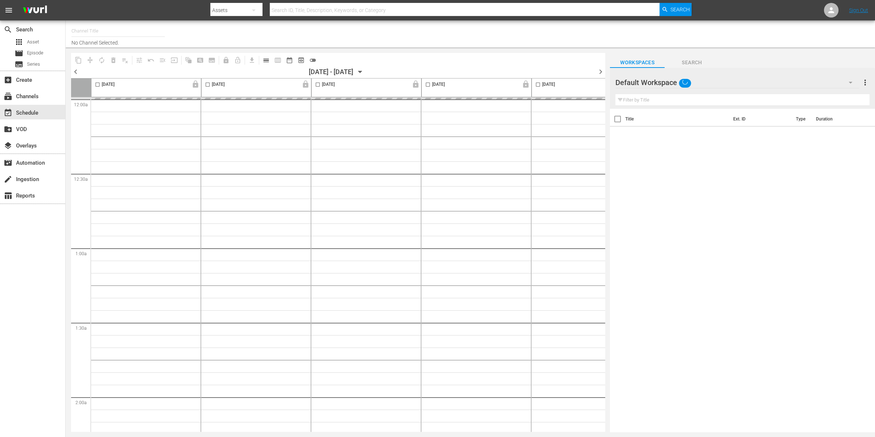
type input "LADbible (2030)"
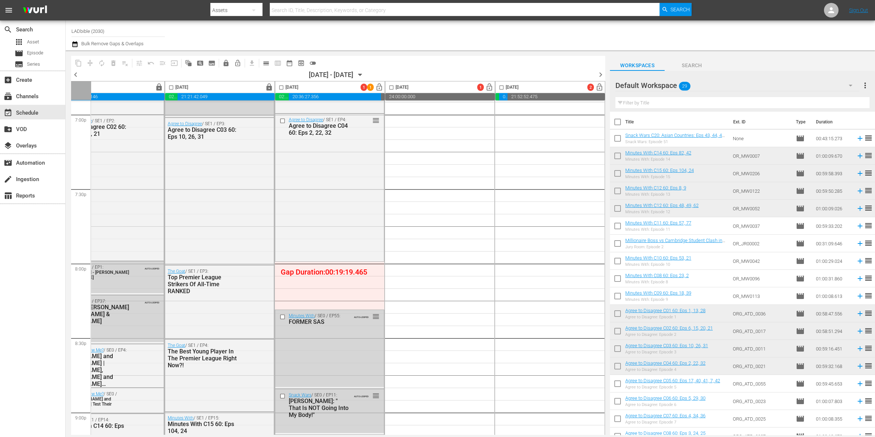
scroll to position [2916, 261]
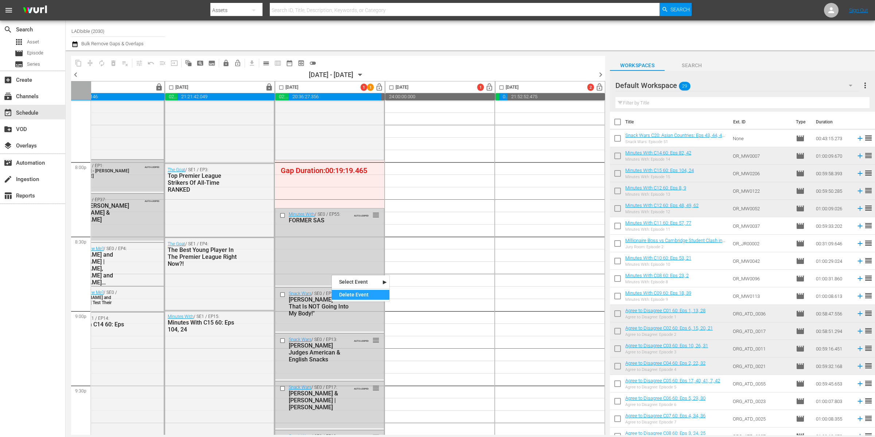
click at [358, 299] on div "Delete Event" at bounding box center [361, 295] width 58 height 10
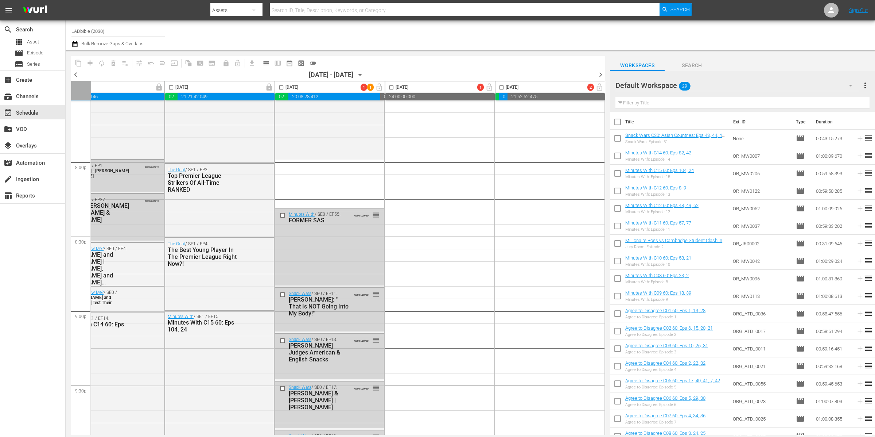
click at [722, 80] on div "Default Workspace 29" at bounding box center [738, 85] width 244 height 20
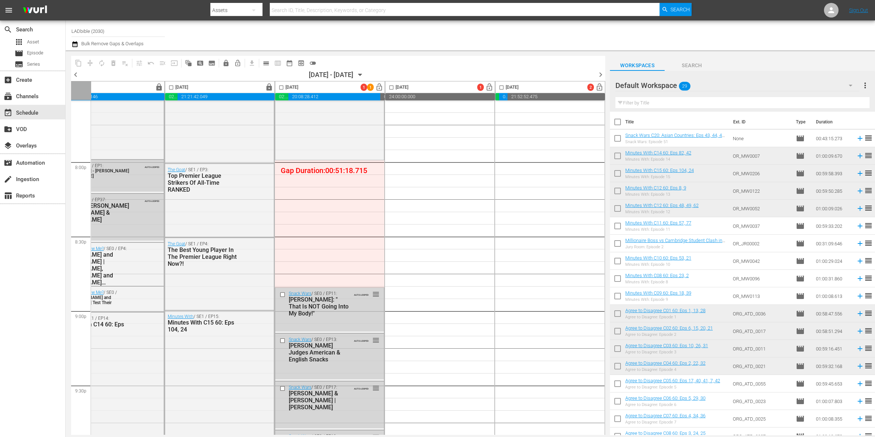
click at [714, 85] on div "ATG 60mins (12) A2D Test (81) Jury Room (1) WYR (1) Short form Aug 25 (23) Hone…" at bounding box center [437, 218] width 875 height 437
click at [710, 85] on div "Default Workspace 29" at bounding box center [738, 85] width 244 height 20
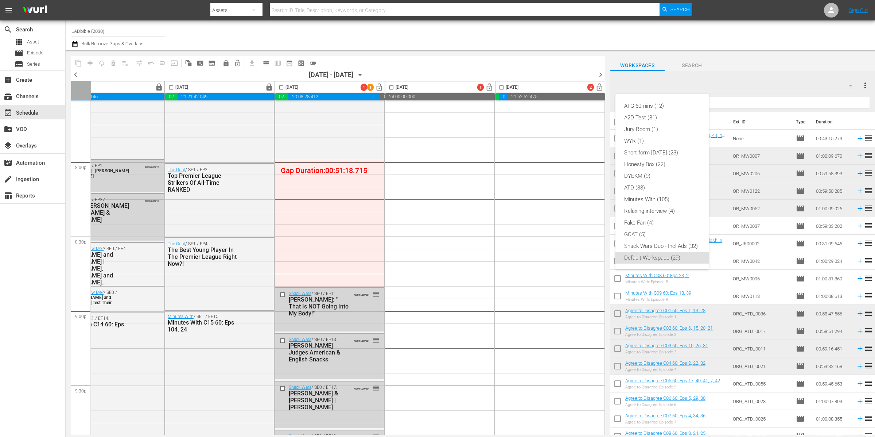
click at [687, 256] on div "Default Workspace (29)" at bounding box center [662, 258] width 76 height 12
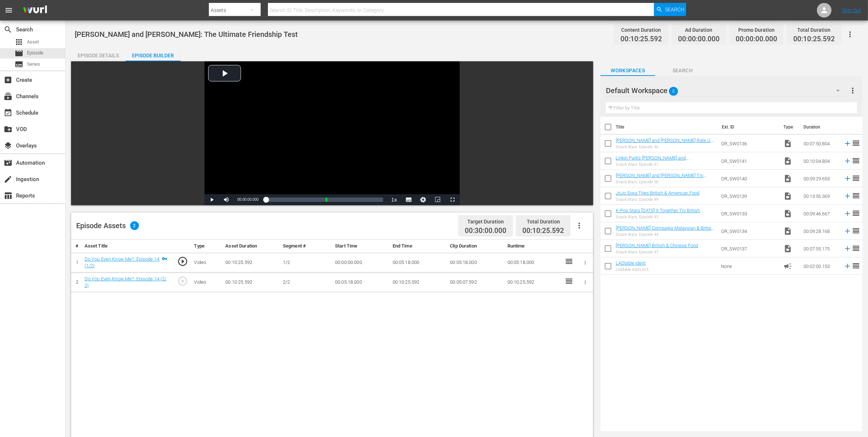
click at [113, 54] on div "Episode Details" at bounding box center [98, 56] width 55 height 18
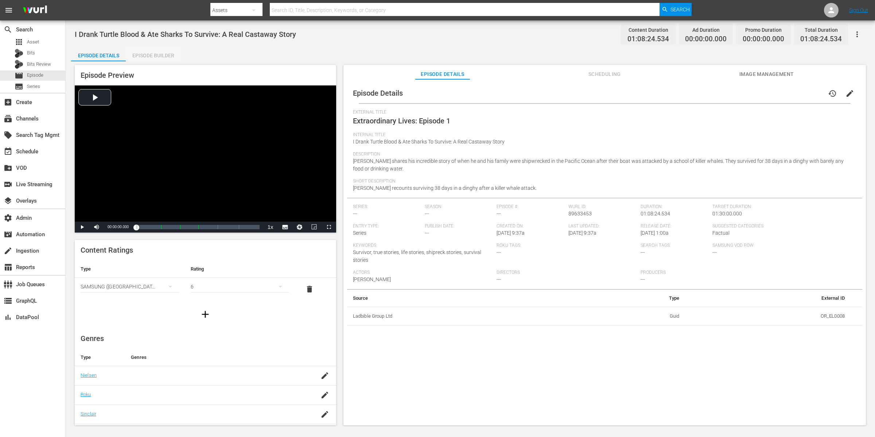
click at [162, 59] on div "Episode Builder" at bounding box center [153, 56] width 55 height 18
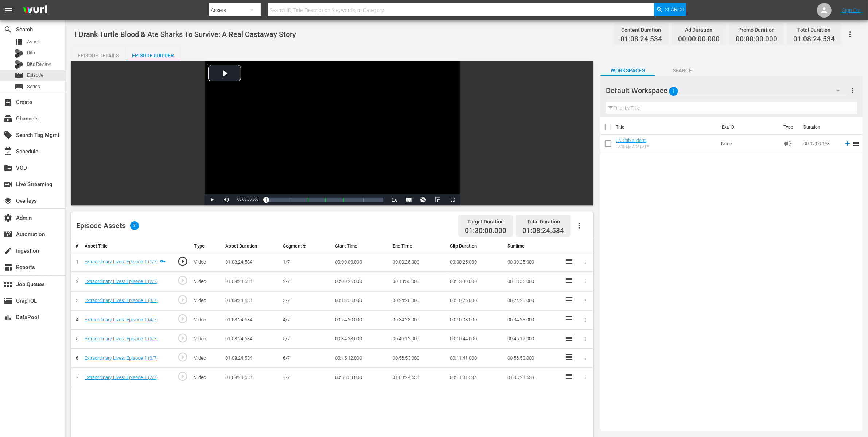
click at [649, 141] on div "LADbible Ident" at bounding box center [632, 139] width 33 height 5
click at [671, 145] on td "LADbible Ident LADbible ADSLATE" at bounding box center [667, 144] width 102 height 18
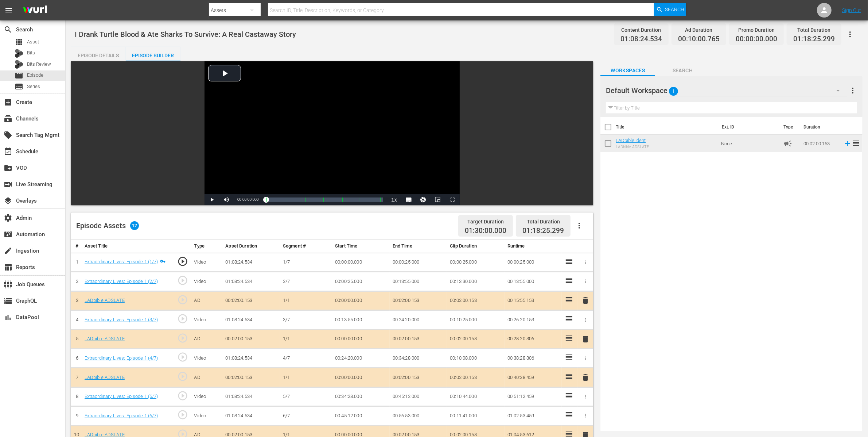
click at [852, 33] on icon "button" at bounding box center [850, 34] width 9 height 9
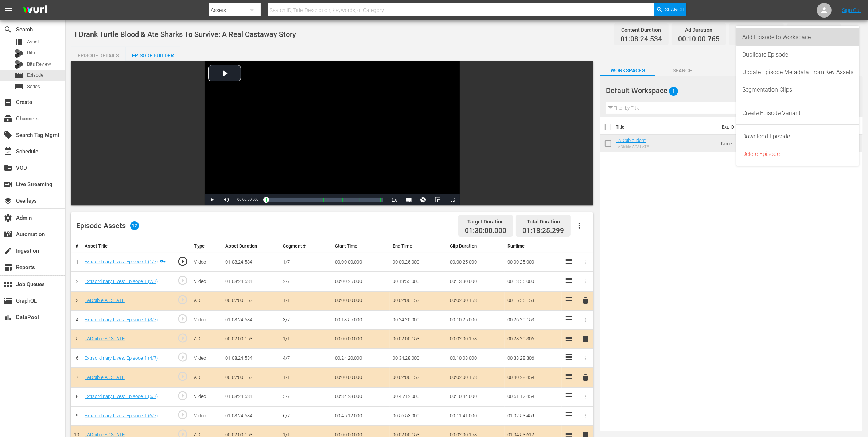
click at [817, 36] on div "Add Episode to Workspace" at bounding box center [797, 37] width 111 height 18
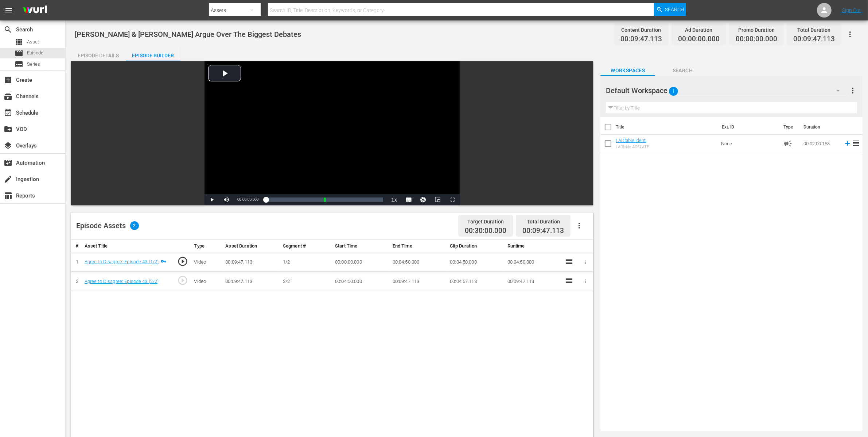
click at [107, 50] on div "Episode Details" at bounding box center [98, 56] width 55 height 18
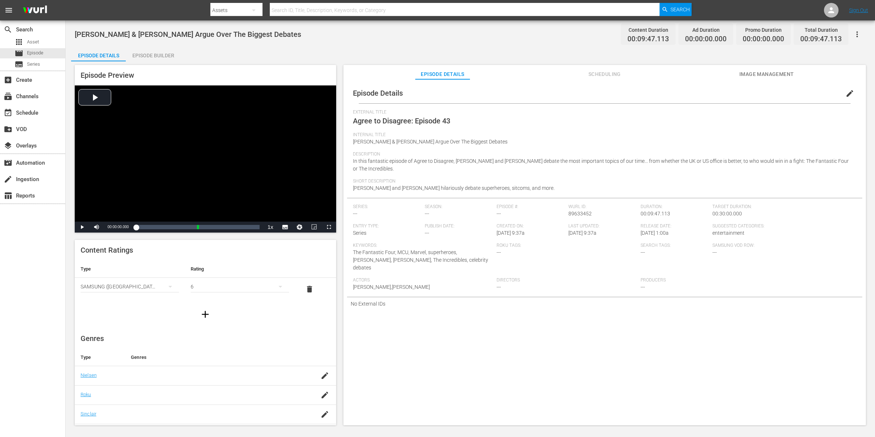
click at [150, 55] on div "Episode Builder" at bounding box center [153, 56] width 55 height 18
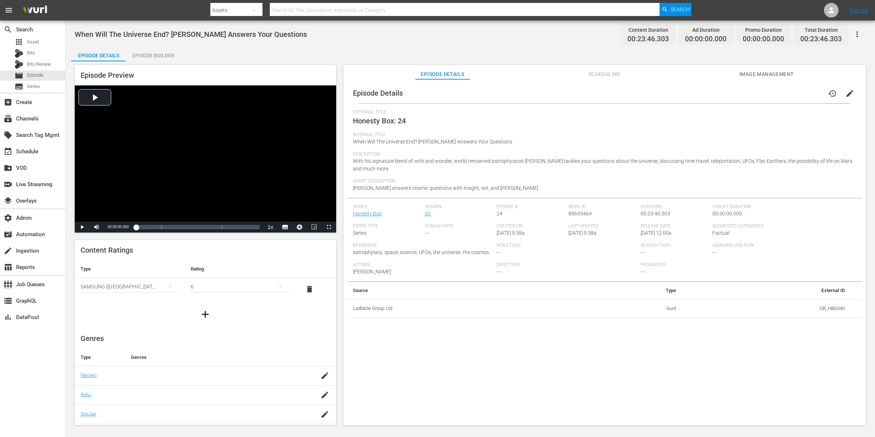
click at [147, 55] on div "Episode Builder" at bounding box center [153, 56] width 55 height 18
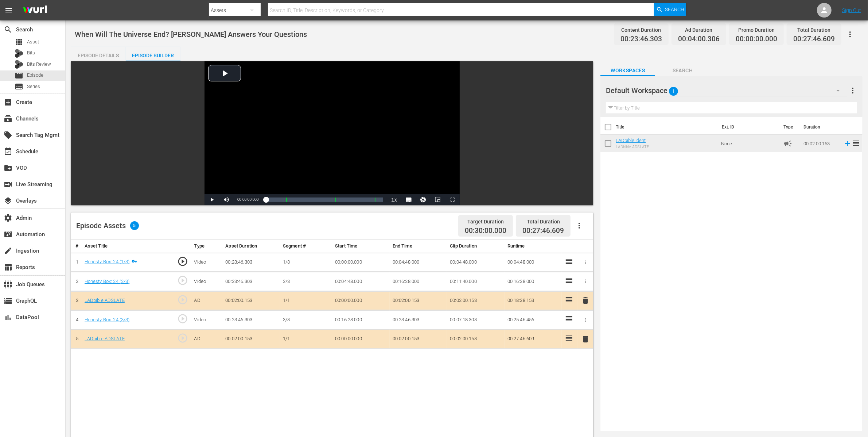
click at [852, 32] on icon "button" at bounding box center [850, 34] width 9 height 9
click at [852, 32] on body "menu Search By Assets Search ID, Title, Description, Keywords, or Category Sear…" at bounding box center [434, 218] width 868 height 437
click at [851, 35] on icon "button" at bounding box center [850, 34] width 9 height 9
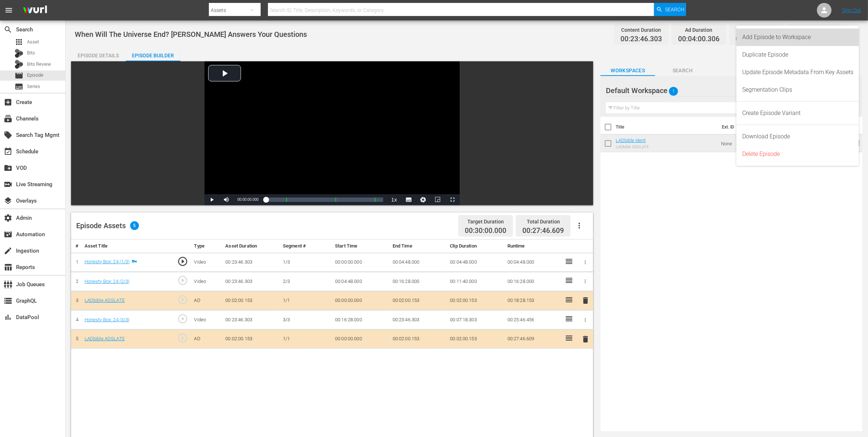
click at [849, 35] on div "Add Episode to Workspace" at bounding box center [797, 37] width 111 height 18
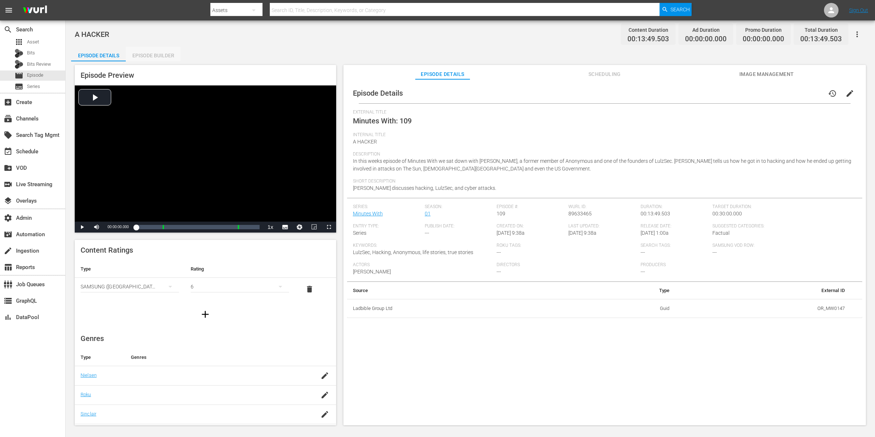
click at [157, 56] on div "Episode Builder" at bounding box center [153, 56] width 55 height 18
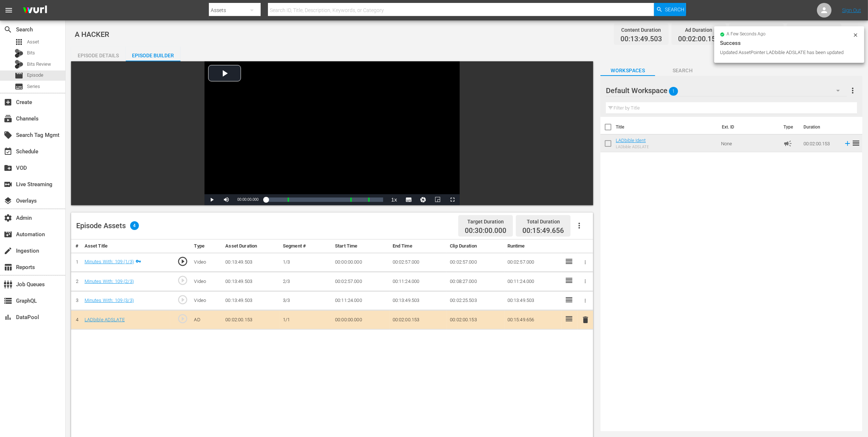
click at [857, 34] on icon at bounding box center [856, 35] width 6 height 6
click at [857, 34] on button "button" at bounding box center [851, 35] width 18 height 18
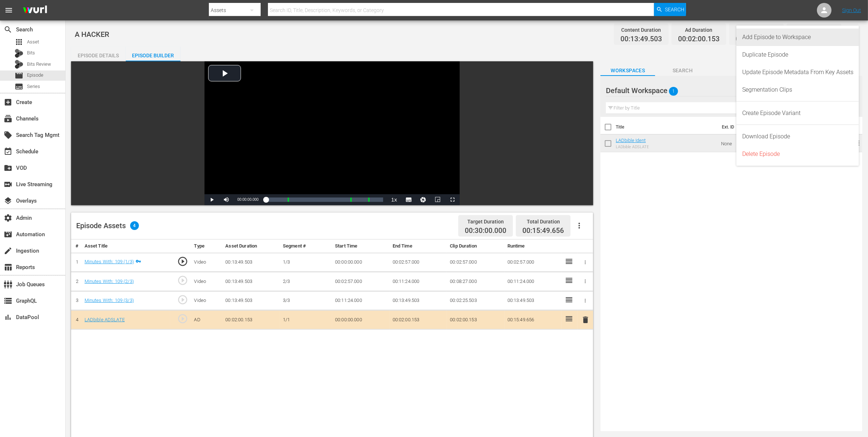
click at [855, 33] on div "Add Episode to Workspace" at bounding box center [798, 37] width 123 height 18
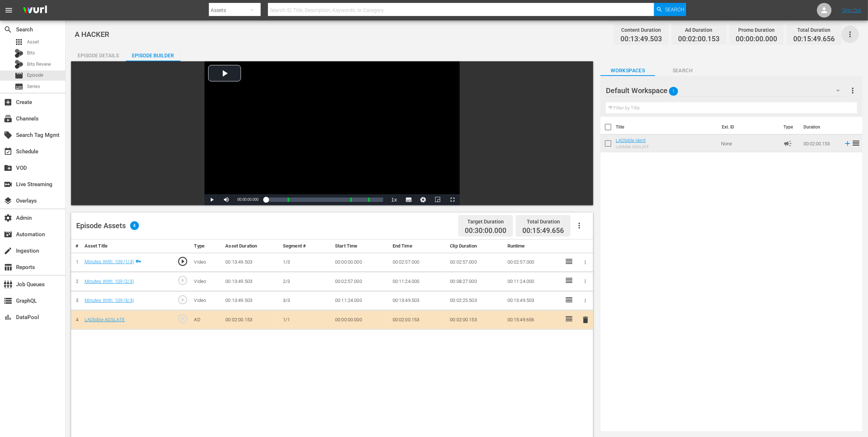
click at [851, 34] on icon "button" at bounding box center [850, 34] width 1 height 6
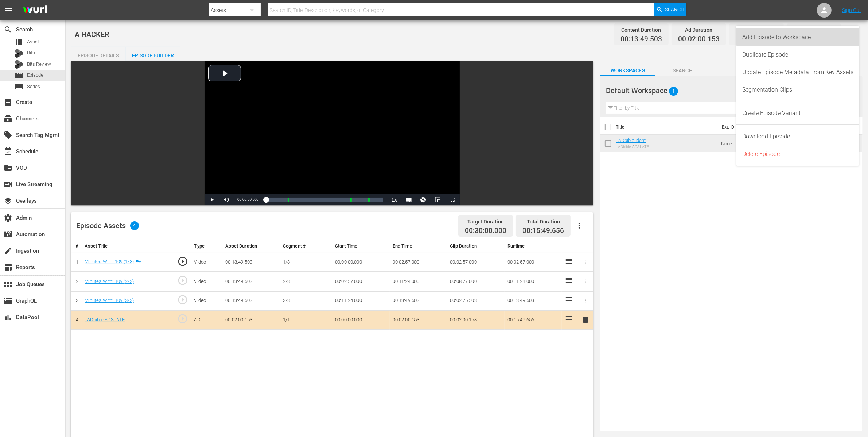
click at [851, 34] on div "Add Episode to Workspace" at bounding box center [797, 37] width 111 height 18
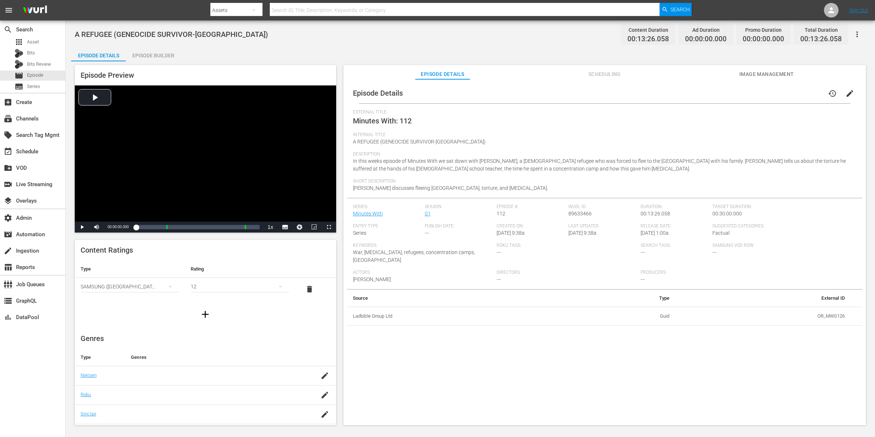
click at [167, 57] on div "Episode Builder" at bounding box center [153, 56] width 55 height 18
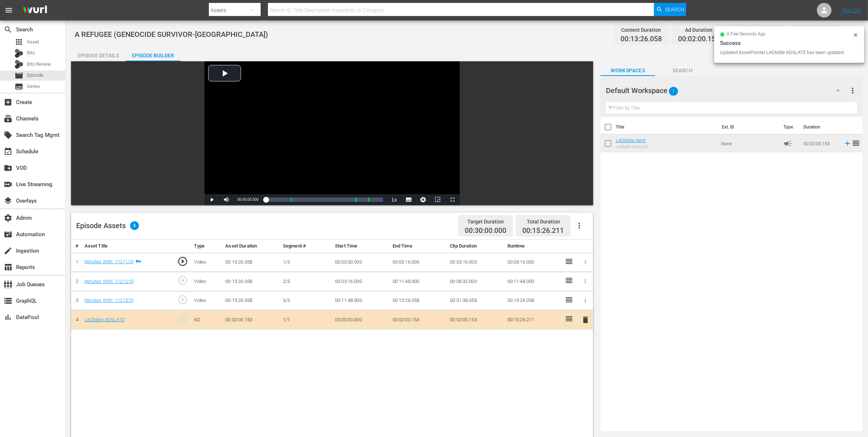
click at [857, 37] on icon at bounding box center [856, 35] width 6 height 6
click at [857, 36] on button "button" at bounding box center [851, 35] width 18 height 18
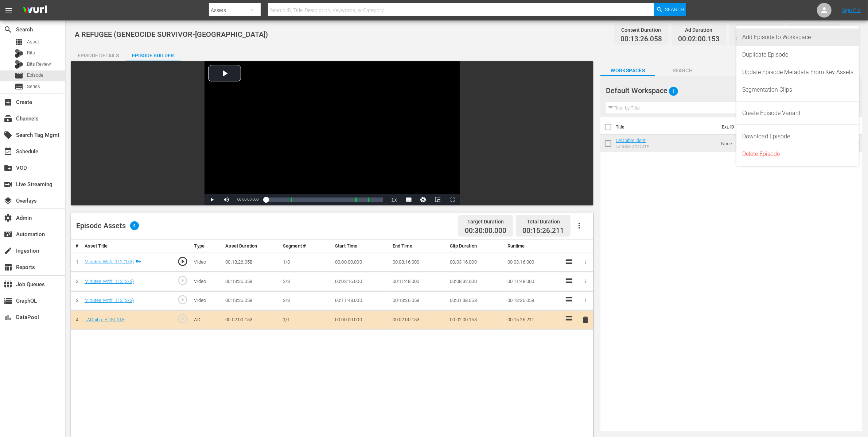
click at [856, 36] on div "Add Episode to Workspace" at bounding box center [798, 37] width 123 height 18
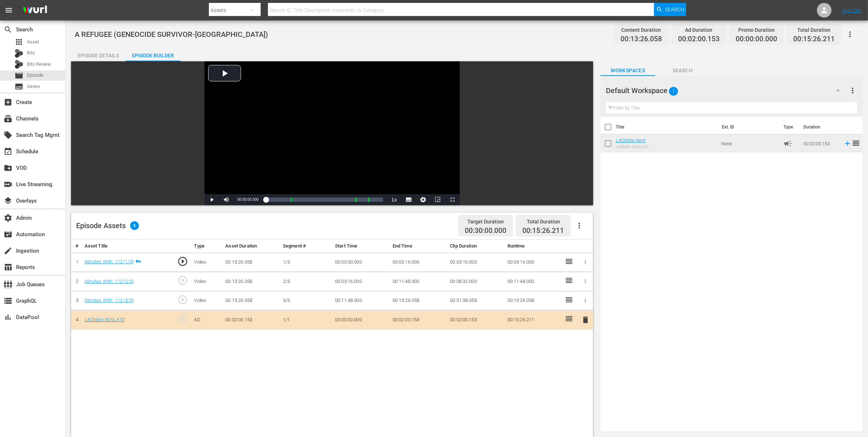
click at [854, 35] on icon "button" at bounding box center [850, 34] width 9 height 9
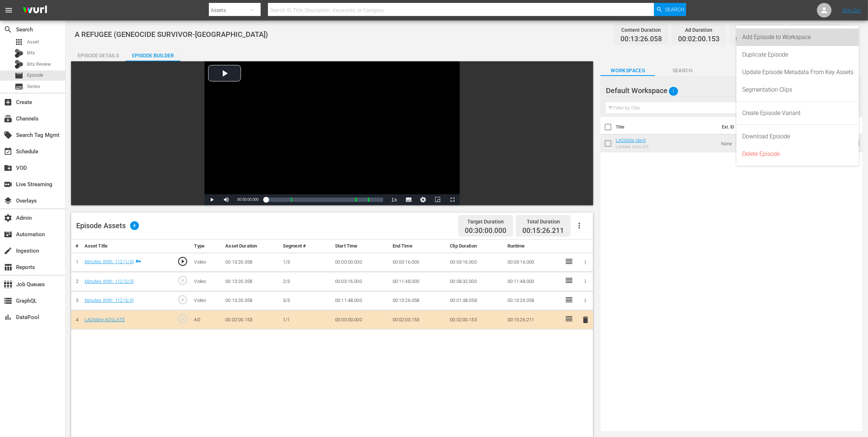
click at [818, 38] on div "Add Episode to Workspace" at bounding box center [797, 37] width 111 height 18
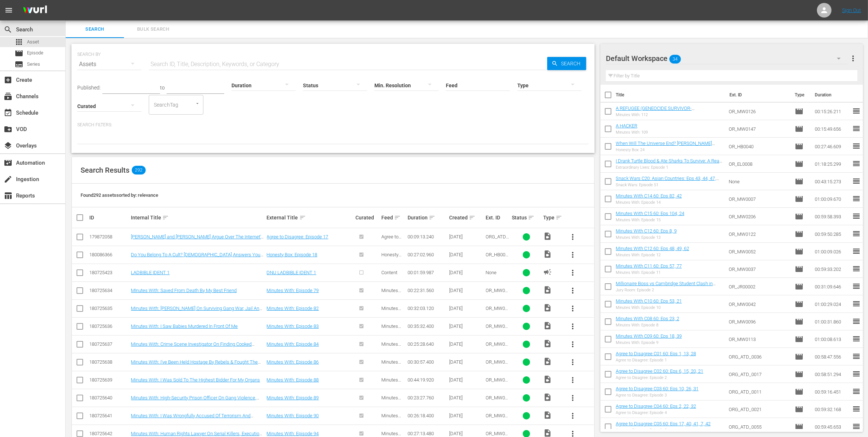
click at [160, 28] on span "Bulk Search" at bounding box center [153, 29] width 50 height 8
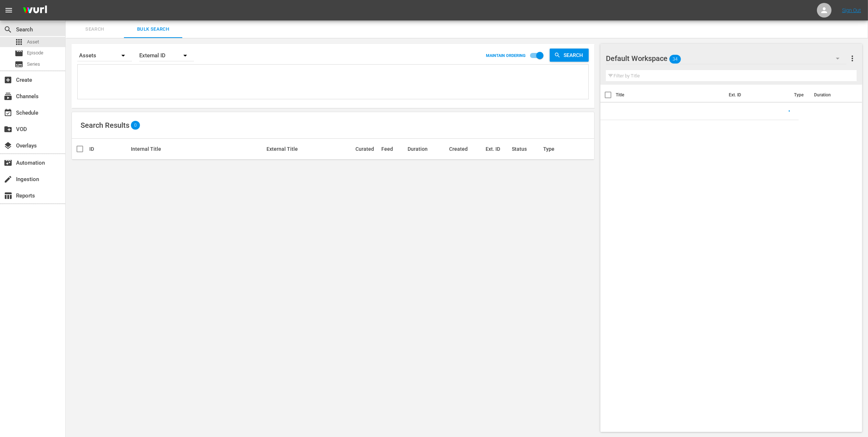
click at [101, 73] on textarea at bounding box center [333, 82] width 509 height 33
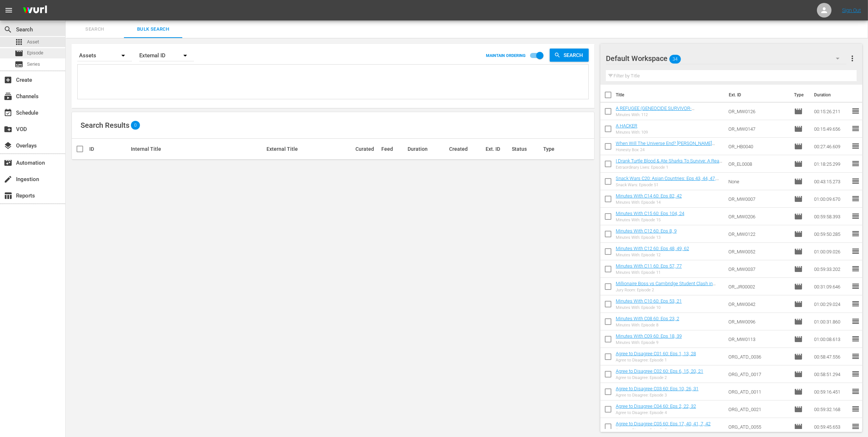
click at [35, 50] on span "Episode" at bounding box center [35, 52] width 16 height 7
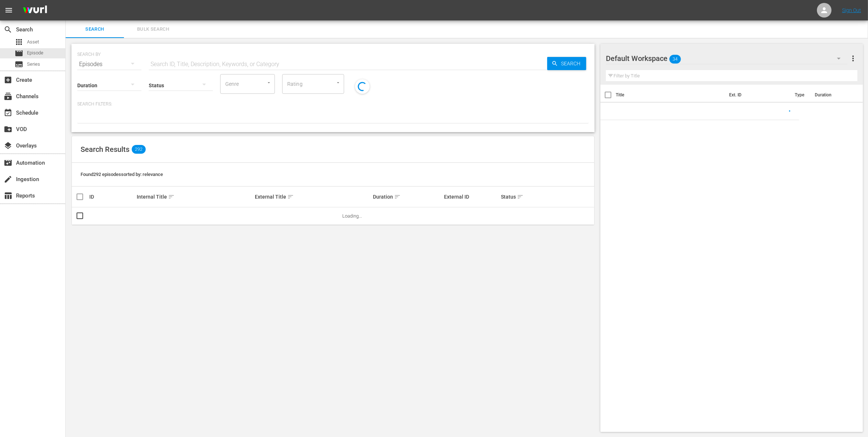
click at [150, 31] on span "Bulk Search" at bounding box center [153, 29] width 50 height 8
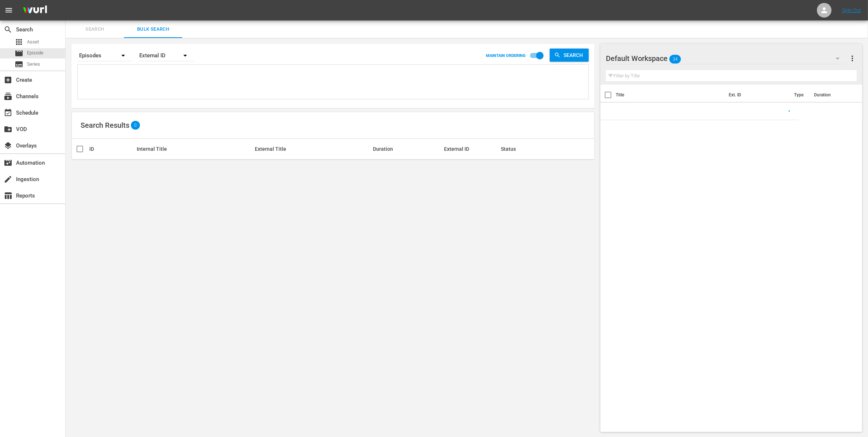
click at [117, 77] on textarea at bounding box center [333, 82] width 509 height 33
paste textarea "OR_MW0150 OR_MW0188 OR_MW0187 OR_MW0186 OR_MW0185 OR_MW0184 OR_MW0183 OR_MW0177…"
type textarea "OR_MW0150 OR_MW0188 OR_MW0187 OR_MW0186 OR_MW0185 OR_MW0184 OR_MW0183 OR_MW0177…"
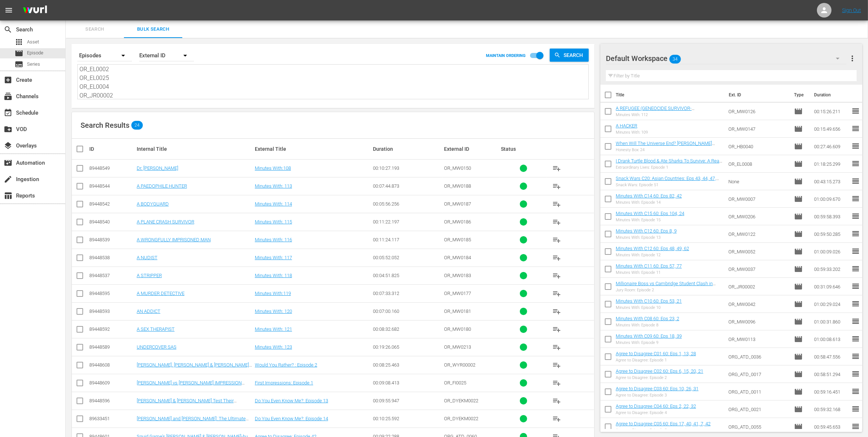
scroll to position [5, 0]
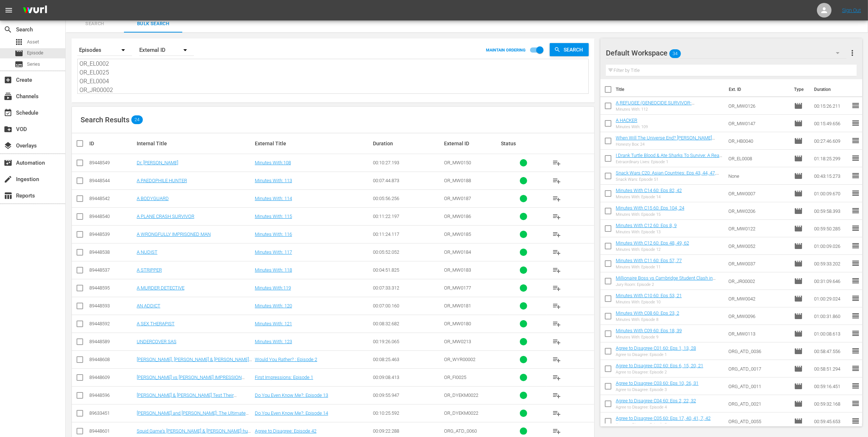
type textarea "OR_MW0150 OR_MW0188 OR_MW0187 OR_MW0186 OR_MW0185 OR_MW0184 OR_MW0183 OR_MW0177…"
click at [149, 162] on link "Dr. [PERSON_NAME]" at bounding box center [158, 162] width 42 height 5
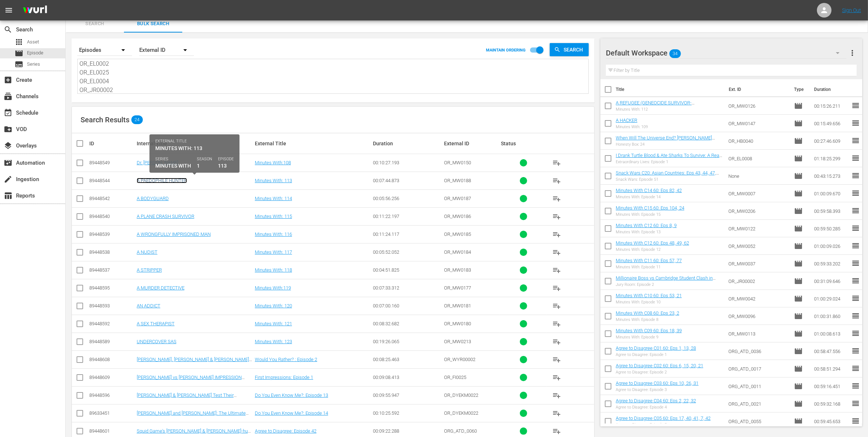
click at [151, 179] on link "A PAEDOPHILE HUNTER" at bounding box center [162, 180] width 50 height 5
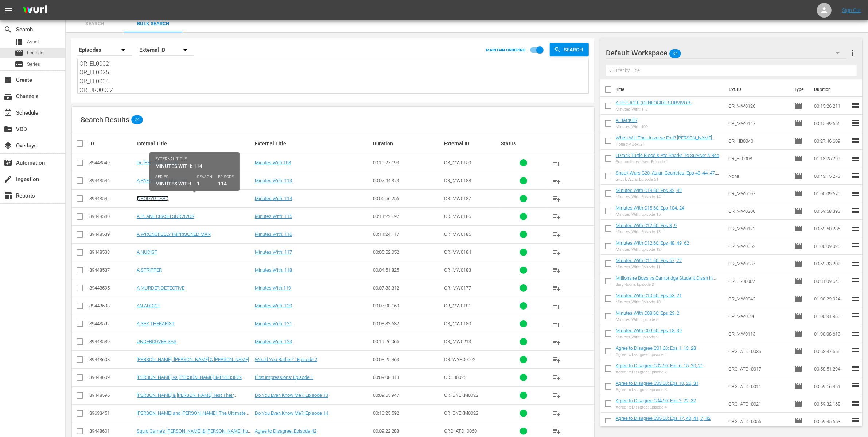
click at [158, 200] on link "A BODYGUARD" at bounding box center [153, 197] width 32 height 5
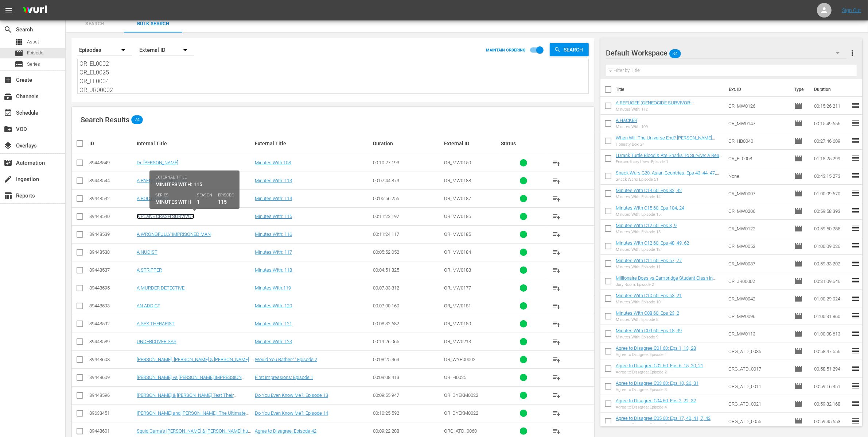
click at [167, 216] on link "A PLANE CRASH SURVIVOR" at bounding box center [166, 215] width 58 height 5
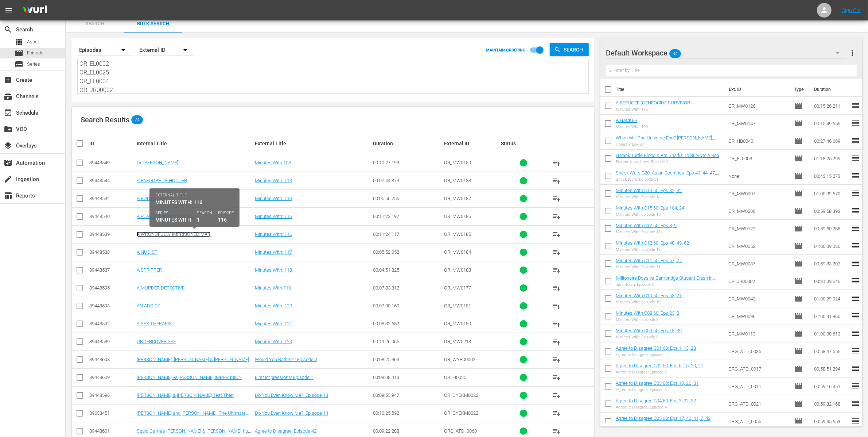
click at [178, 234] on link "A WRONGFULLY IMPRISONED MAN" at bounding box center [174, 233] width 74 height 5
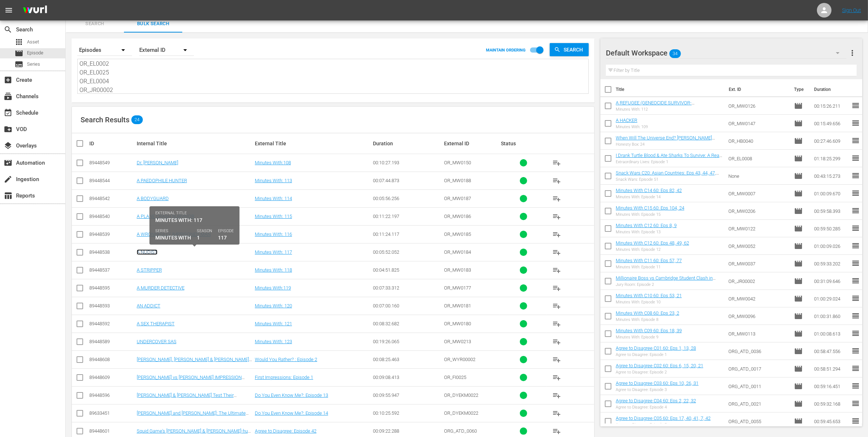
click at [151, 252] on link "A NUDIST" at bounding box center [147, 251] width 21 height 5
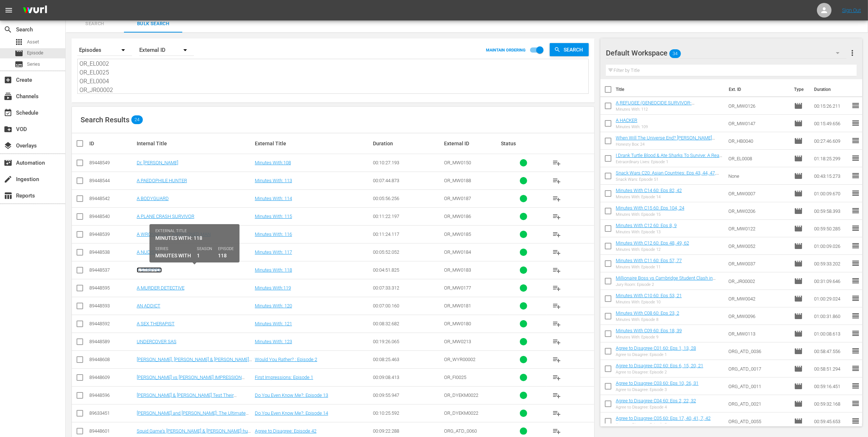
click at [154, 268] on link "A STRIPPER" at bounding box center [149, 269] width 25 height 5
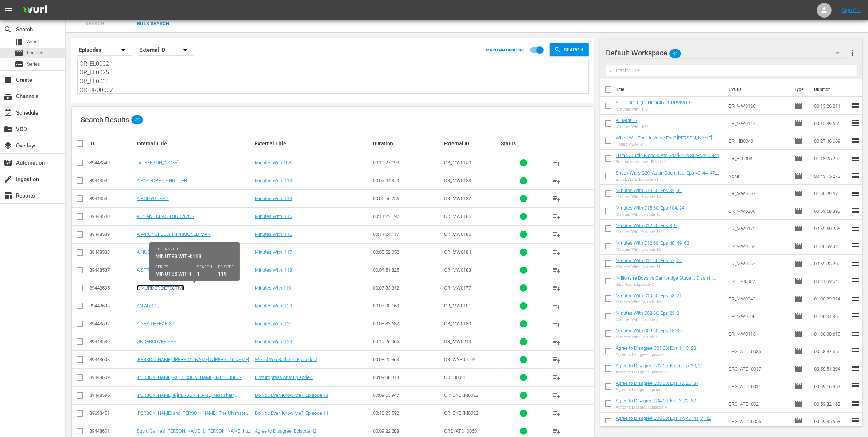
click at [174, 288] on link "A MURDER DETECTIVE" at bounding box center [161, 287] width 48 height 5
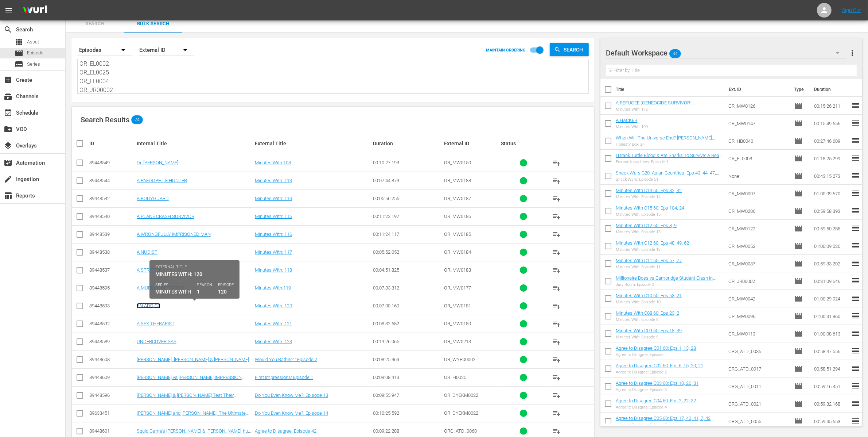
click at [154, 306] on link "AN ADDICT" at bounding box center [149, 305] width 24 height 5
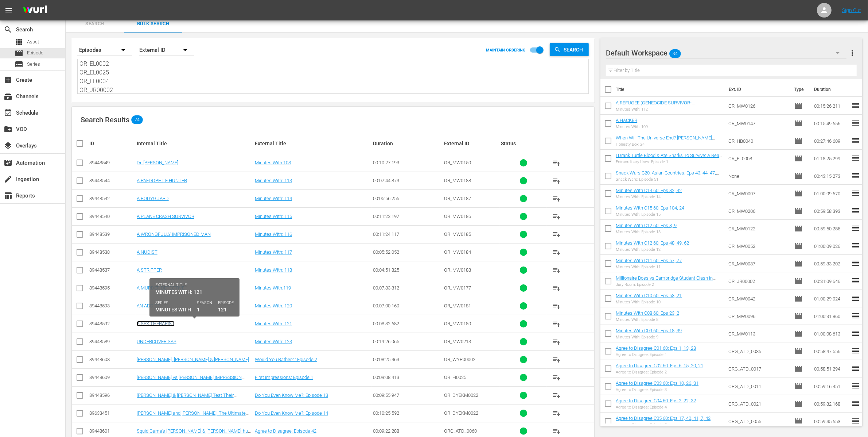
click at [170, 322] on link "A SEX THERAPIST" at bounding box center [156, 323] width 38 height 5
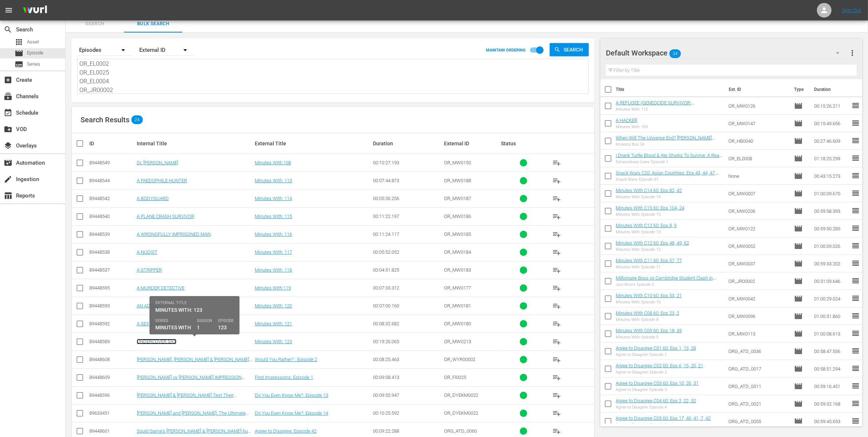
click at [174, 341] on link "UNDERCOVER SAS" at bounding box center [157, 340] width 40 height 5
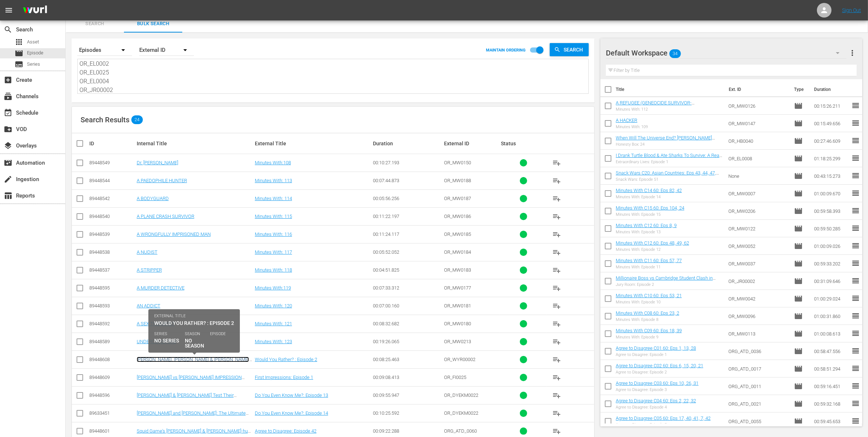
click at [182, 361] on link "[PERSON_NAME], [PERSON_NAME] & [PERSON_NAME] Argue Weird Would You Rather?" at bounding box center [193, 361] width 112 height 11
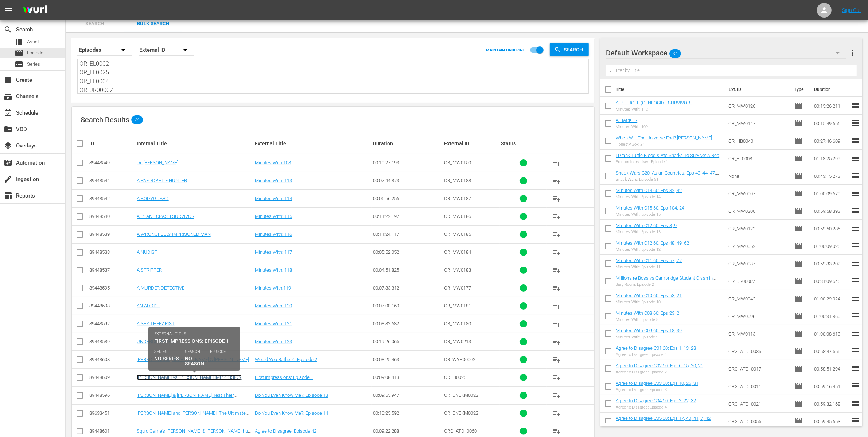
click at [156, 377] on link "[PERSON_NAME] vs [PERSON_NAME] IMPRESSION SHOWDOWN" at bounding box center [189, 379] width 105 height 11
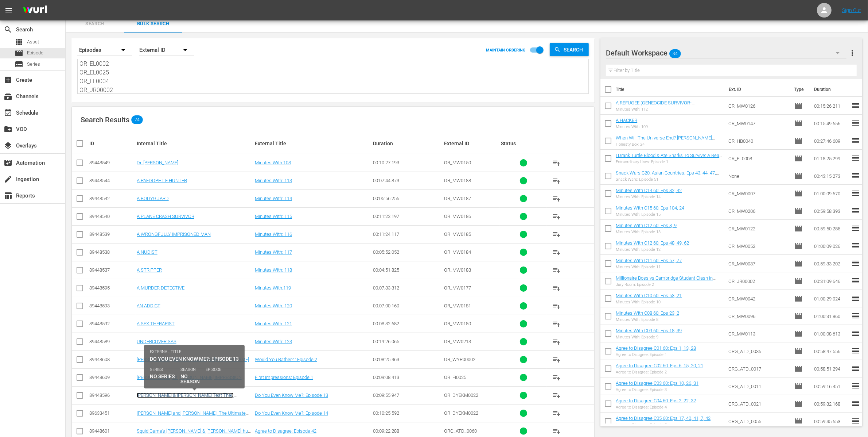
click at [163, 396] on link "[PERSON_NAME] & [PERSON_NAME] Test Their Friendship" at bounding box center [185, 397] width 97 height 11
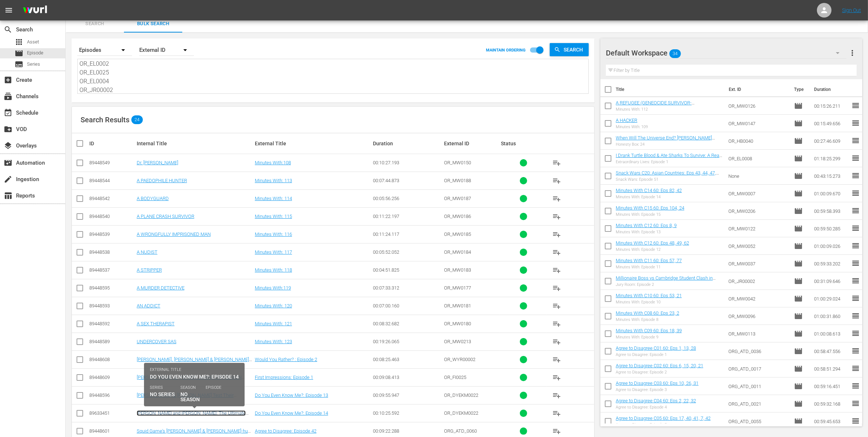
click at [167, 415] on link "[PERSON_NAME] and [PERSON_NAME]: The Ultimate Friendship Test" at bounding box center [191, 415] width 109 height 11
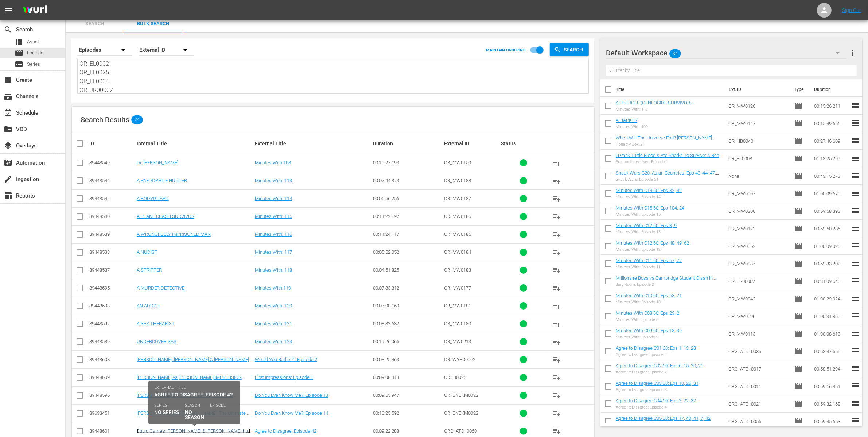
click at [169, 431] on link "Squid Game's [PERSON_NAME] & [PERSON_NAME]-hun Argue Over Internet’s Biggest De…" at bounding box center [194, 433] width 114 height 11
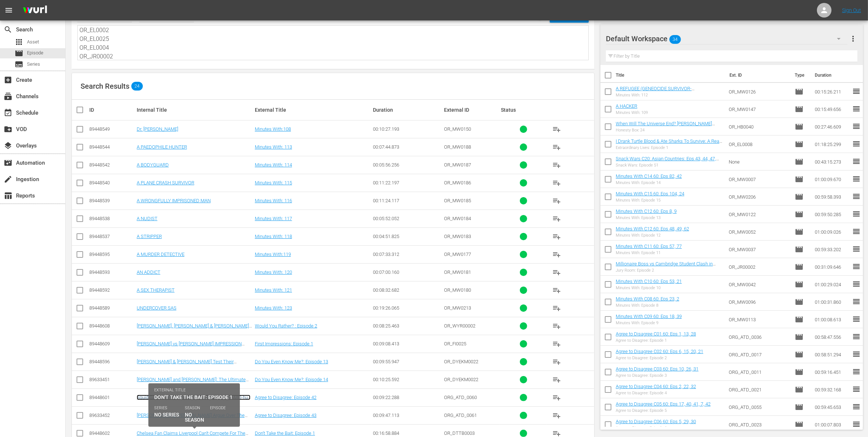
scroll to position [94, 0]
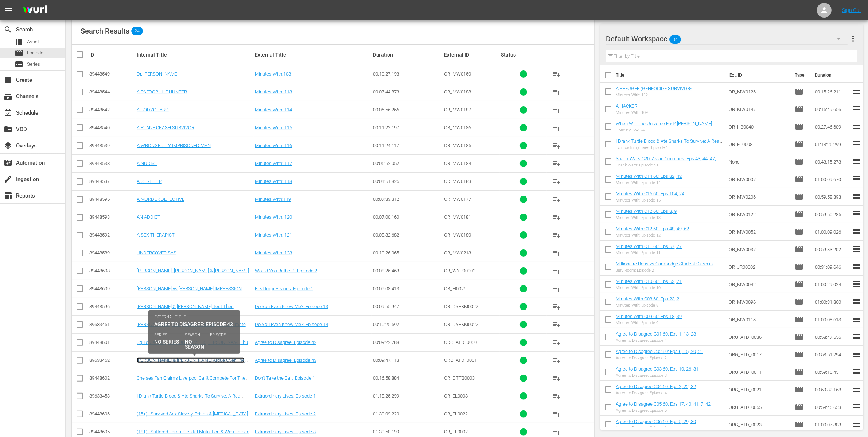
click at [166, 360] on link "[PERSON_NAME] & [PERSON_NAME] Argue Over The Biggest Debates" at bounding box center [191, 362] width 108 height 11
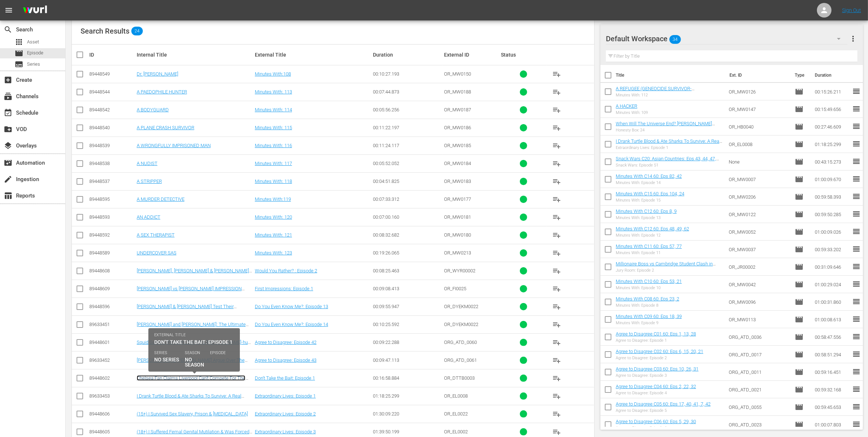
click at [169, 379] on link "Chelsea Fan Claims Liverpool Can't Compete For The Biggest Transfer Targets" at bounding box center [191, 380] width 109 height 11
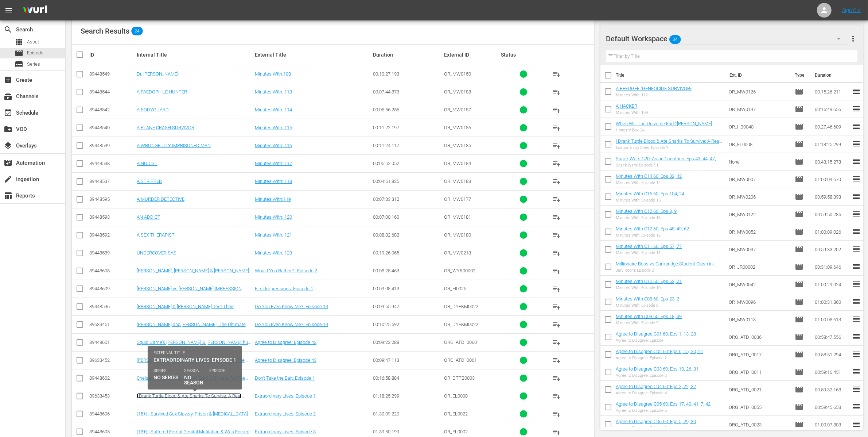
click at [169, 396] on link "I Drank Turtle Blood & Ate Sharks To Survive: A Real Castaway Story" at bounding box center [189, 398] width 105 height 11
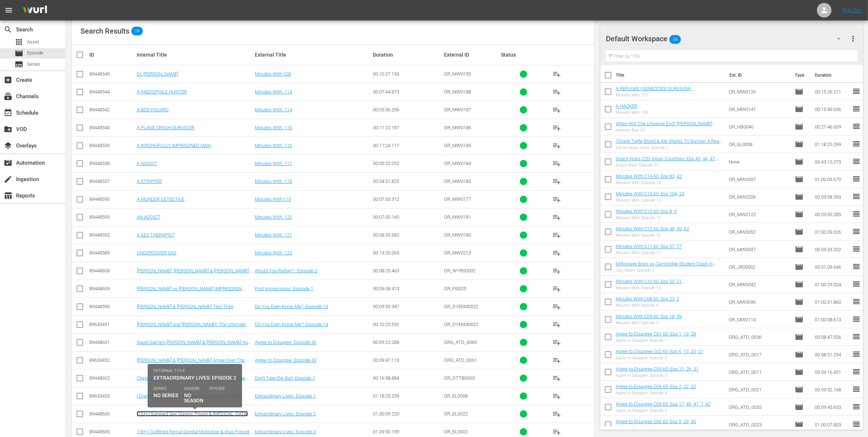
click at [167, 416] on link "(15+) I Survived Sex Slavery, Prison & [MEDICAL_DATA]" at bounding box center [192, 413] width 111 height 5
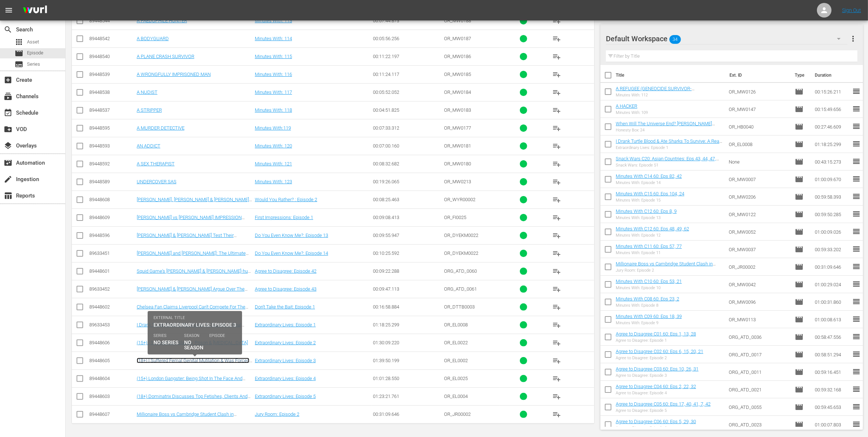
click at [159, 360] on link "(18+) I Suffered Femal Genital Mutilation & Was Forced Into Marriage" at bounding box center [193, 362] width 113 height 11
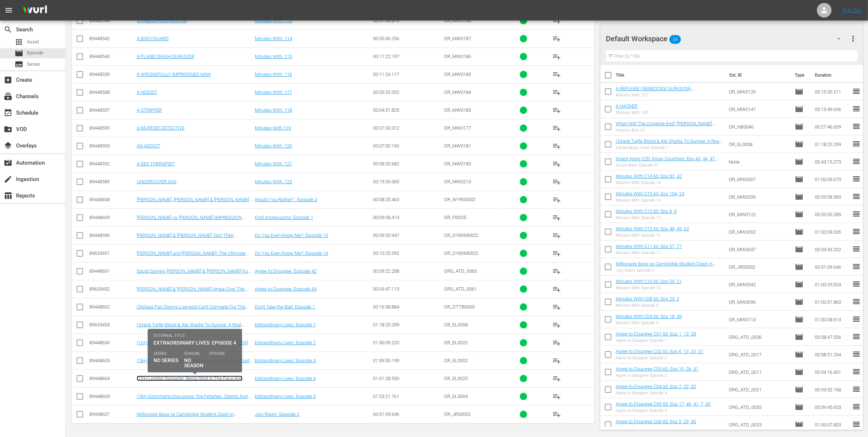
click at [159, 379] on link "(15+) London Gangster: Being Shot In The Face And Most Violent Crimes" at bounding box center [190, 380] width 106 height 11
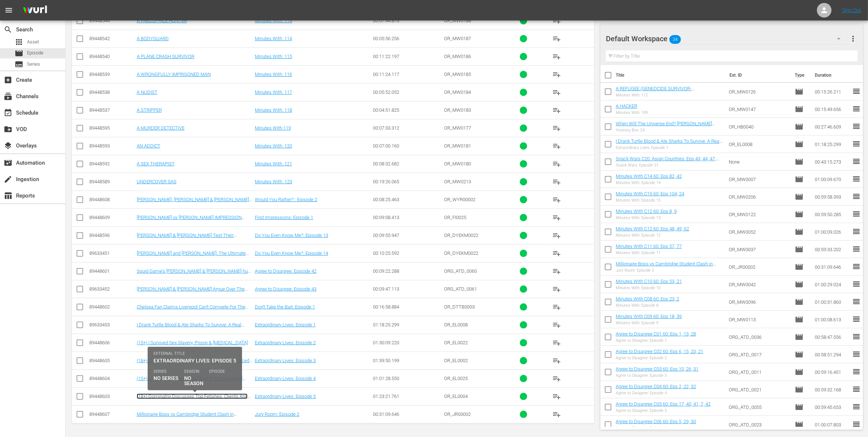
click at [159, 395] on link "(18+) Dominatrix Discusses Top Fetishes, Clients And Tools Of Trade" at bounding box center [192, 398] width 111 height 11
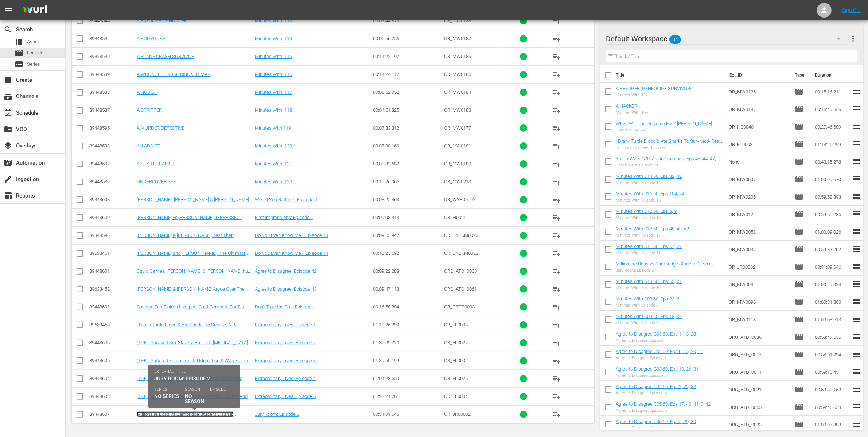
click at [161, 414] on link "Millionaire Boss vs Cambridge Student Clash in Billionaire Debate" at bounding box center [185, 416] width 97 height 11
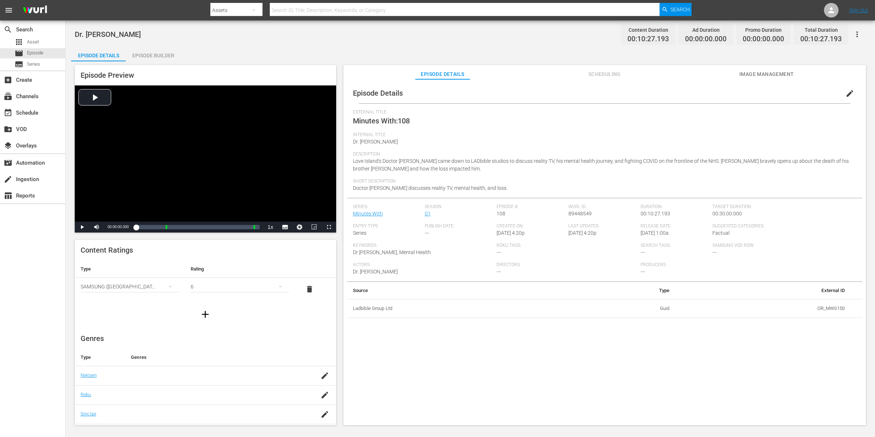
click at [145, 59] on div "Episode Builder" at bounding box center [153, 56] width 55 height 18
